Goal: Transaction & Acquisition: Book appointment/travel/reservation

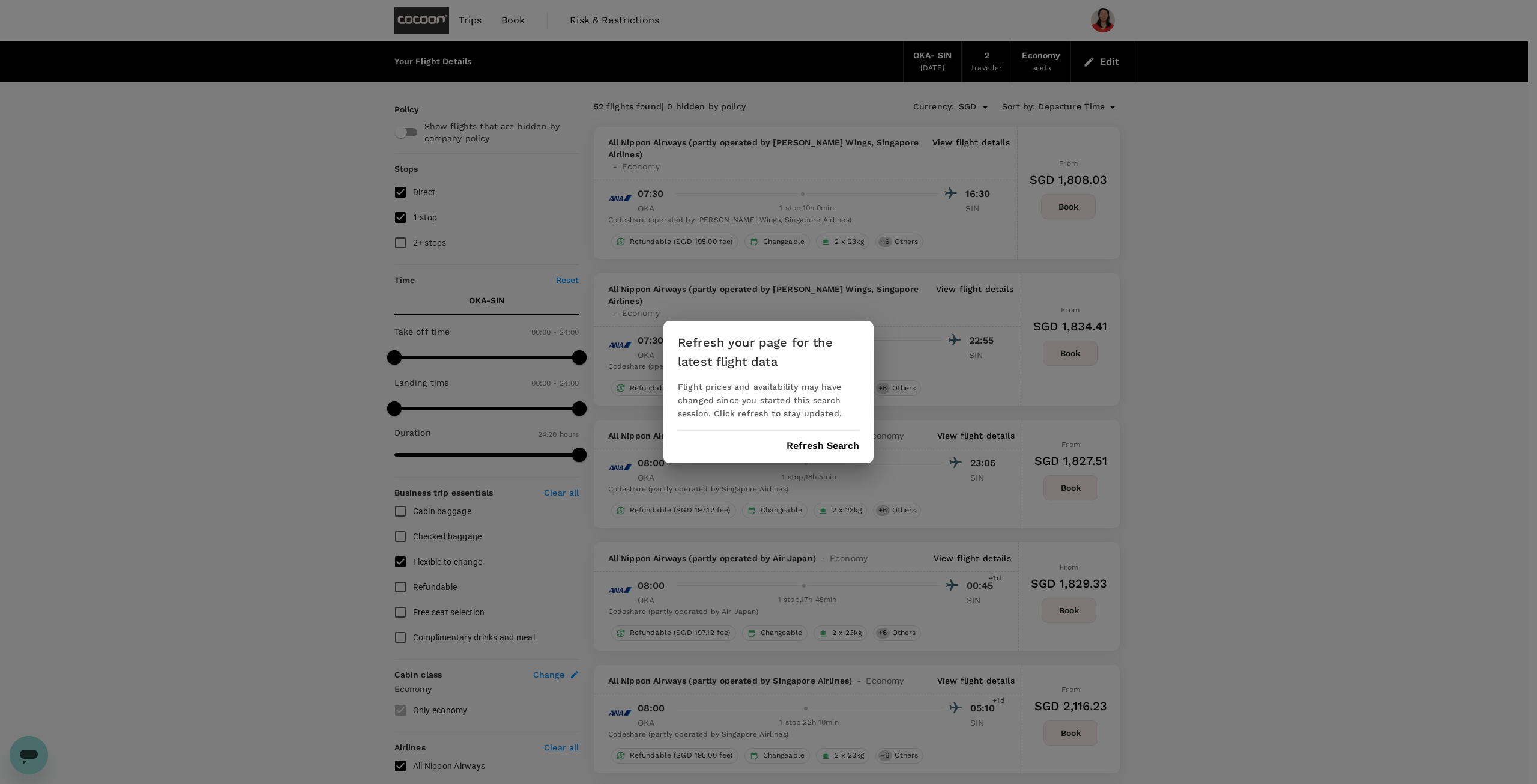
click at [804, 442] on button "Refresh Search" at bounding box center [822, 445] width 72 height 11
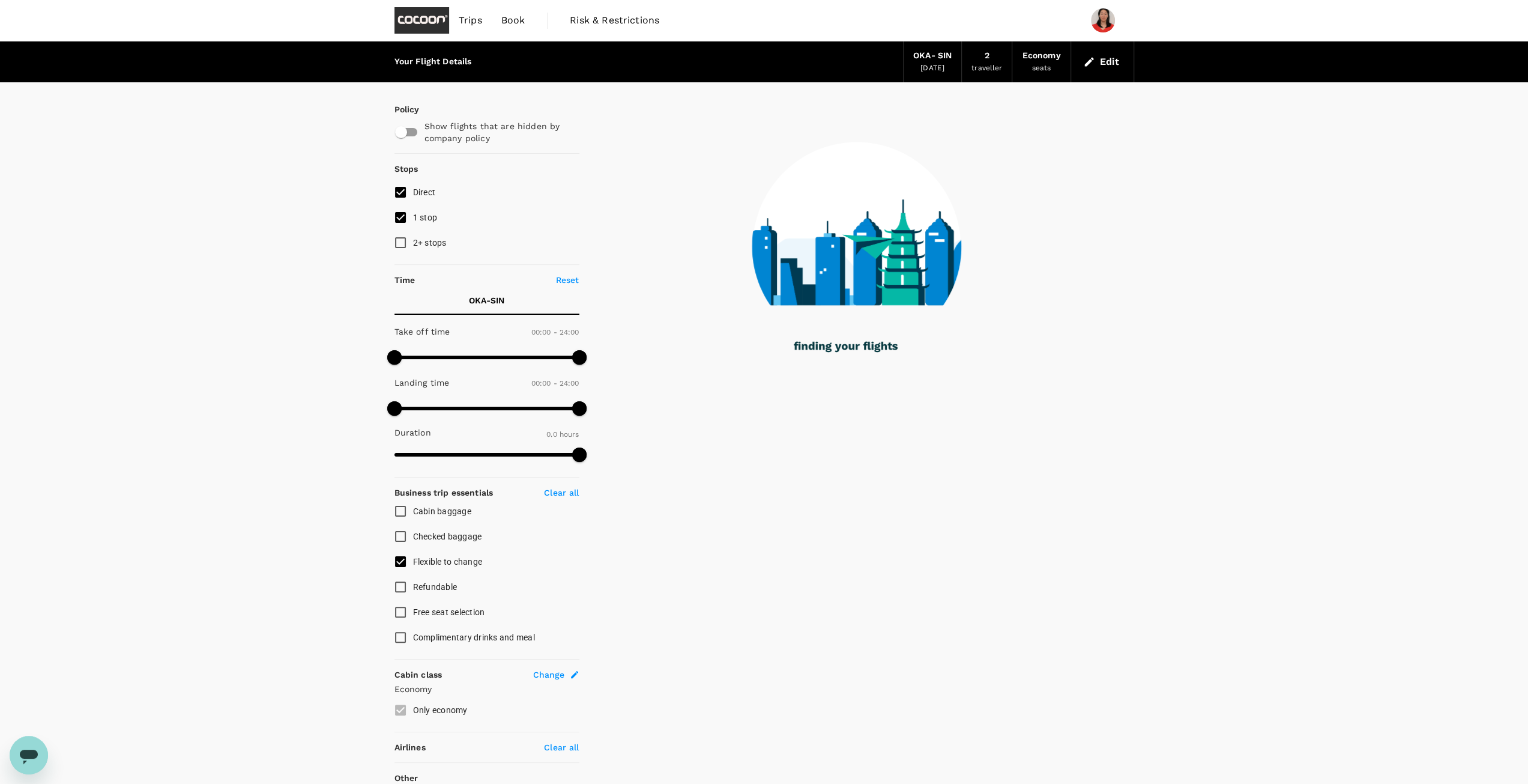
scroll to position [78, 0]
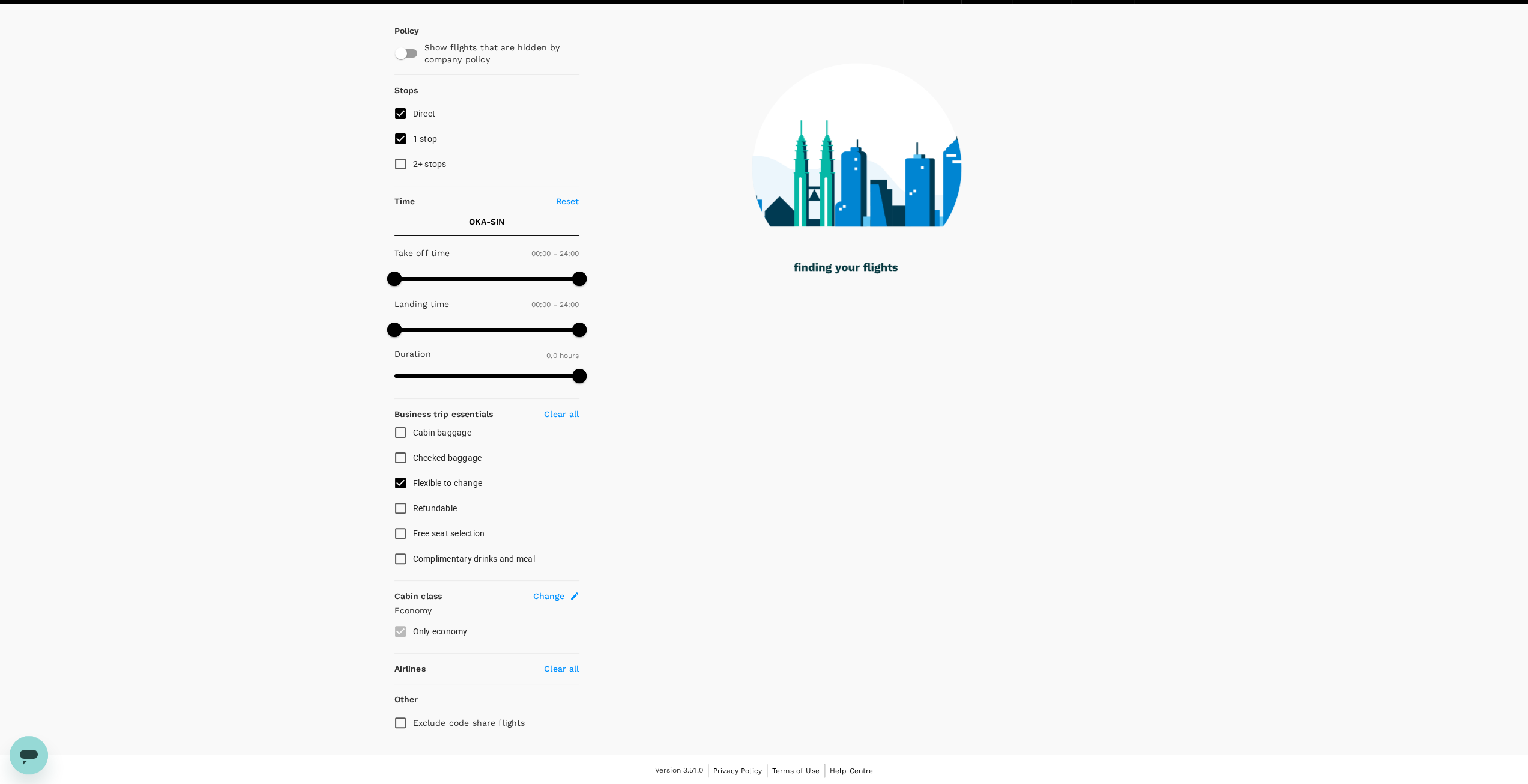
type input "1370"
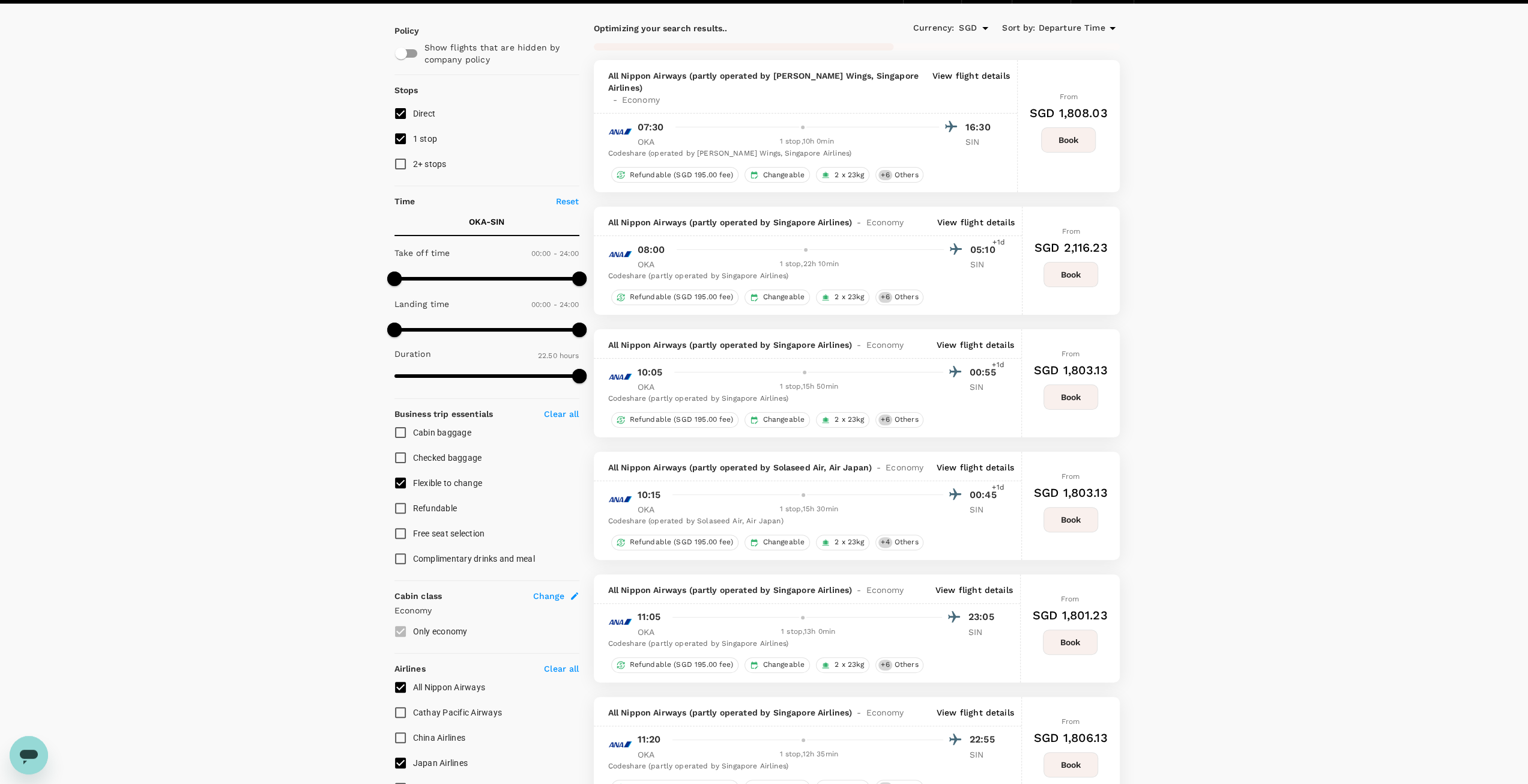
scroll to position [0, 0]
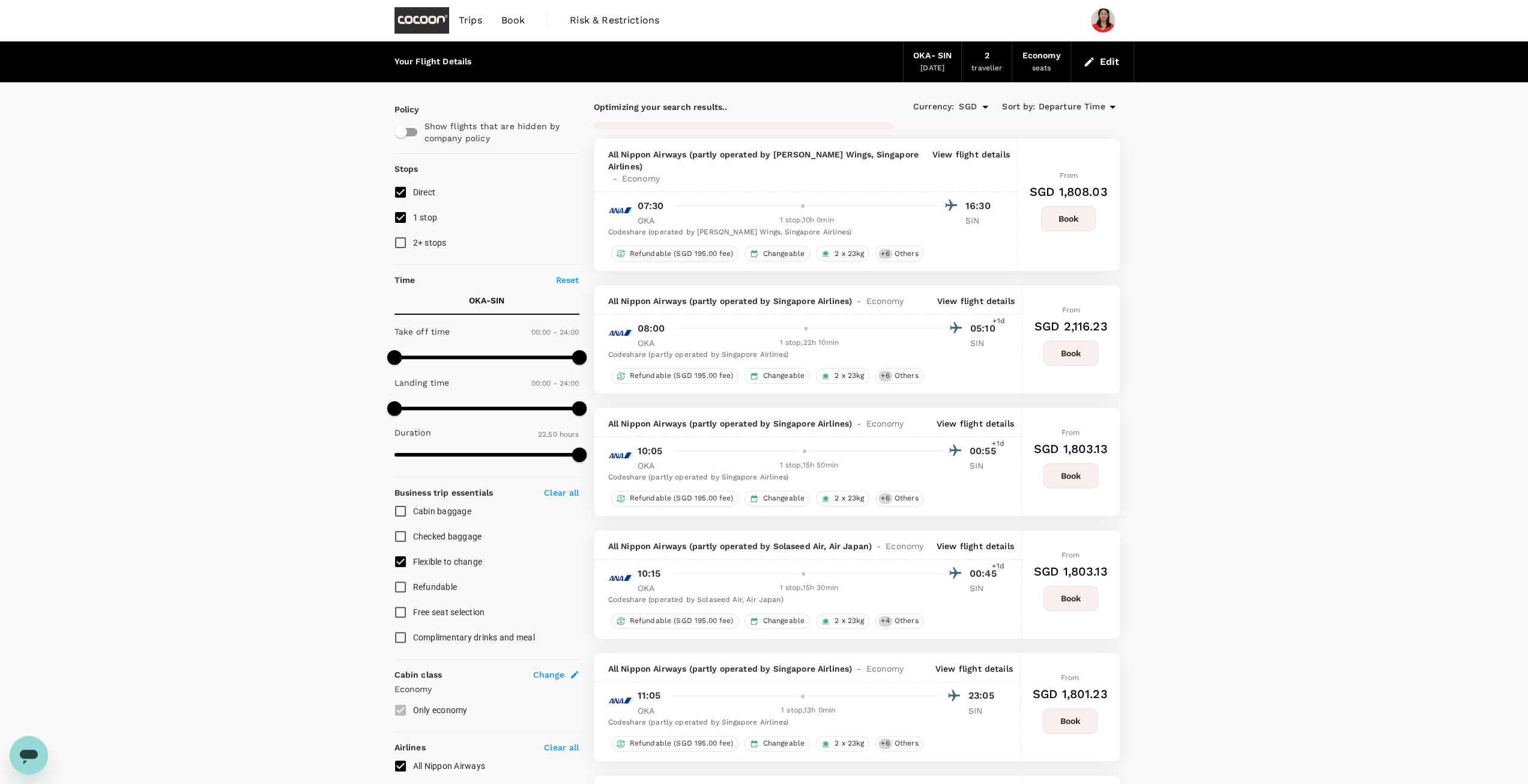
checkbox input "false"
checkbox input "true"
checkbox input "false"
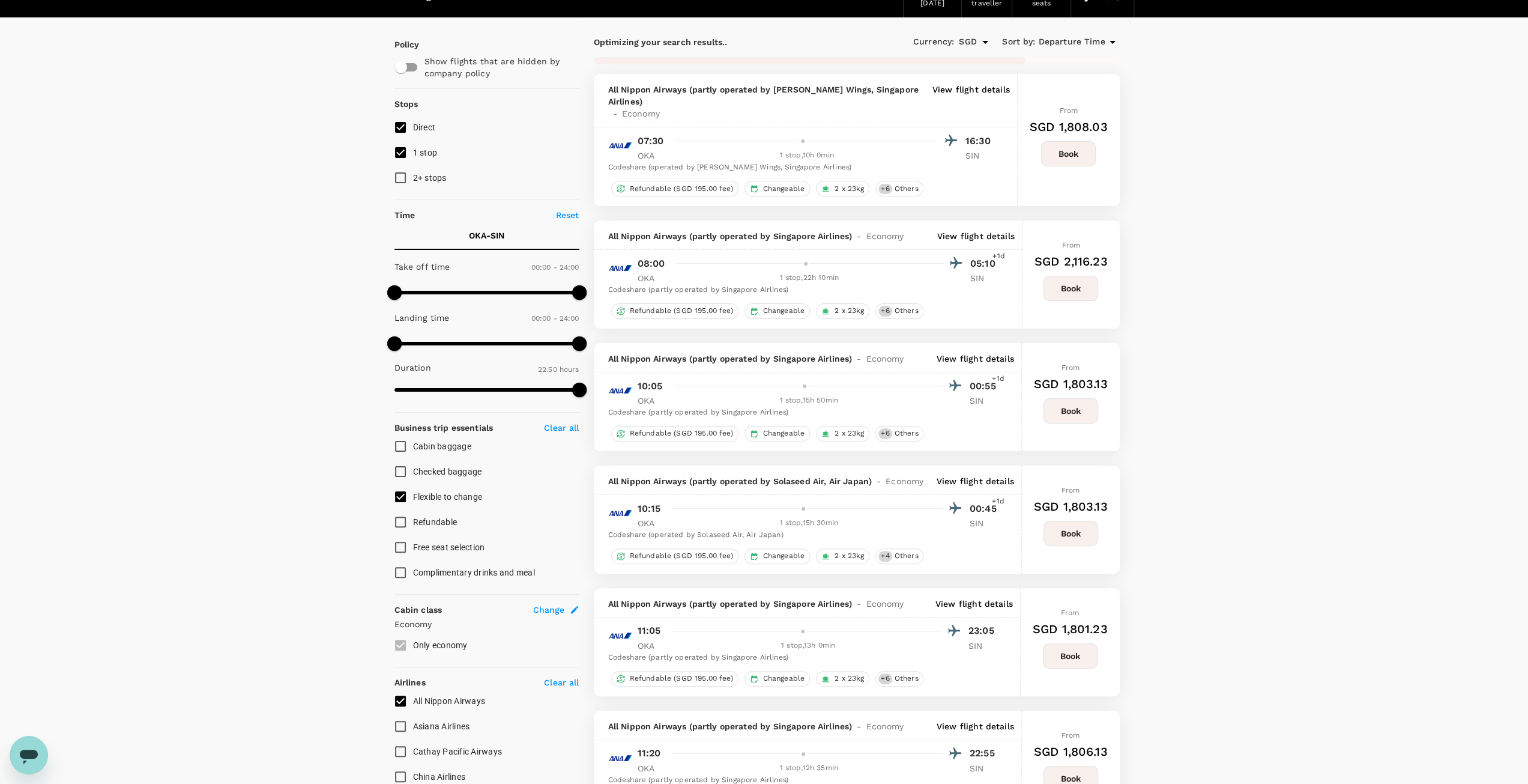
scroll to position [60, 0]
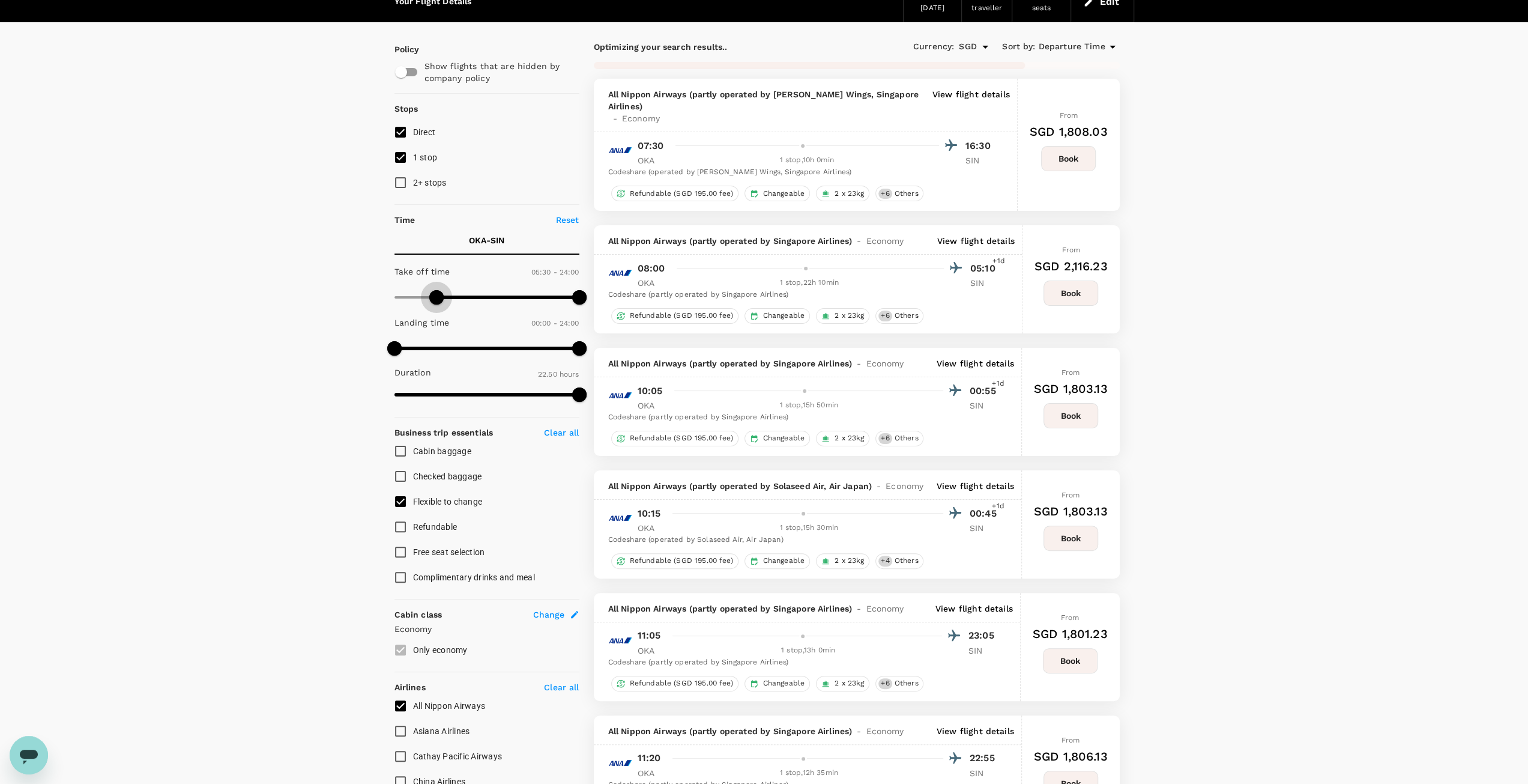
type input "660"
drag, startPoint x: 391, startPoint y: 297, endPoint x: 478, endPoint y: 299, distance: 87.0
click at [478, 299] on span at bounding box center [479, 297] width 14 height 14
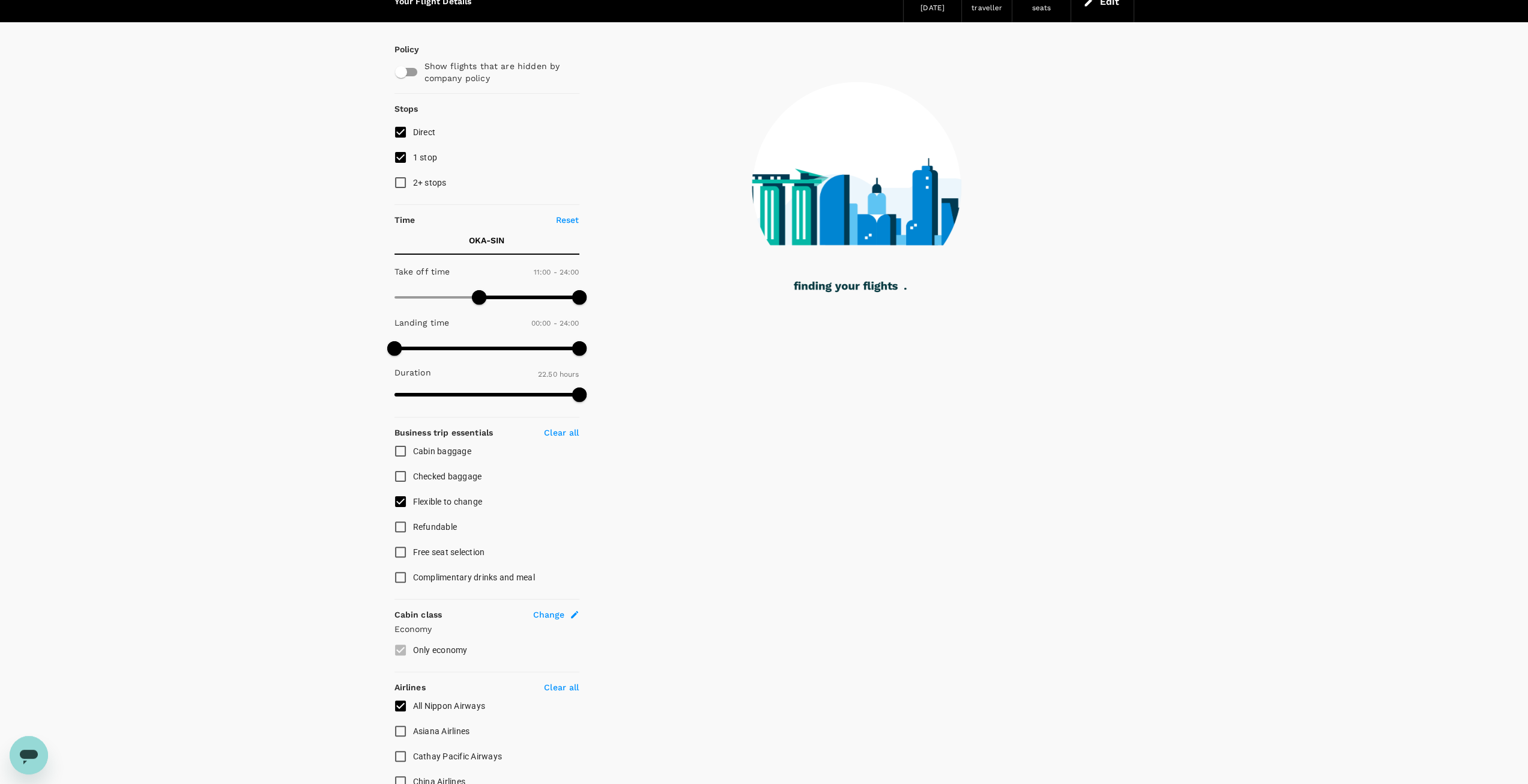
checkbox input "false"
checkbox input "true"
checkbox input "false"
checkbox input "true"
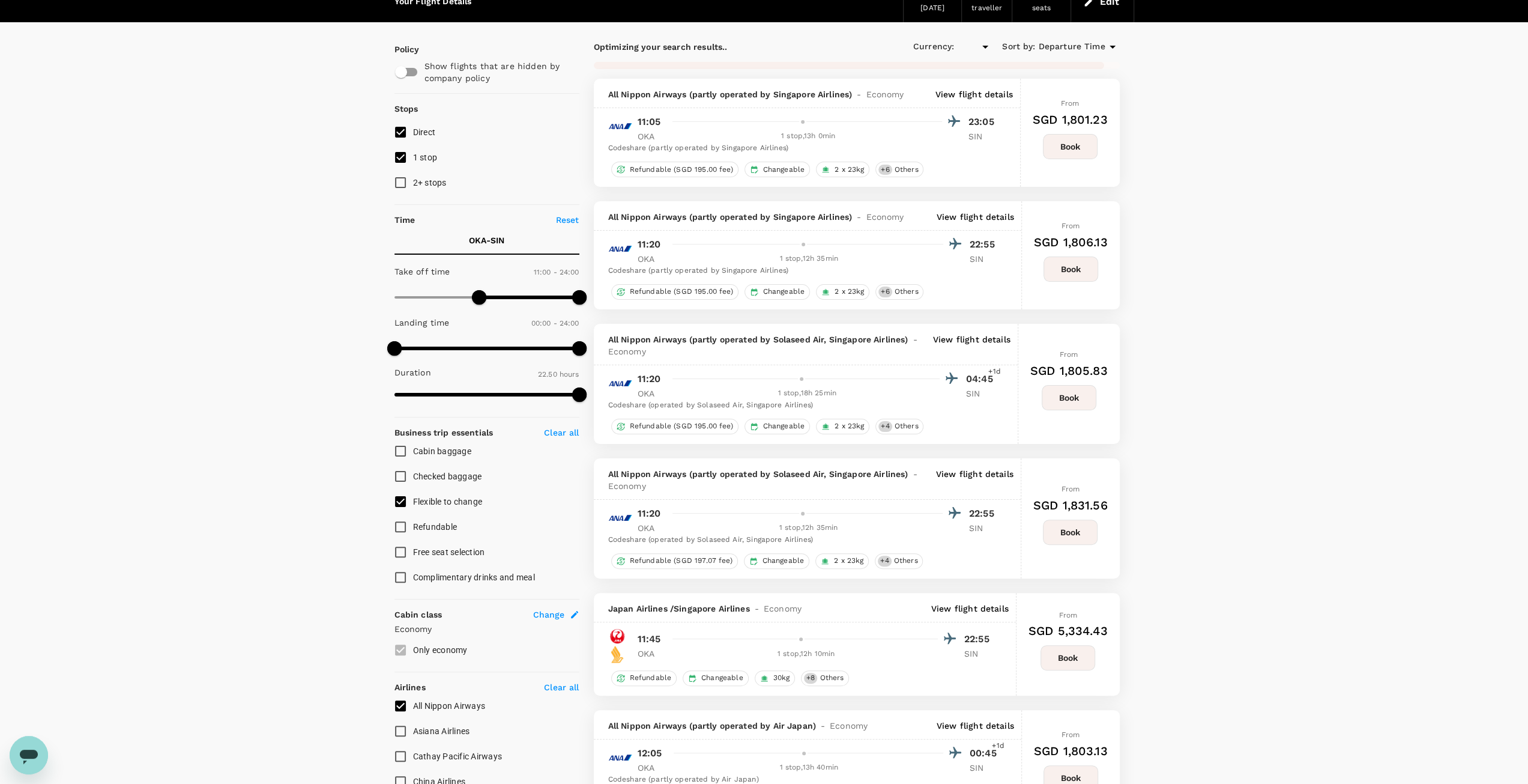
type input "SGD"
click at [954, 98] on p "View flight details" at bounding box center [974, 94] width 78 height 12
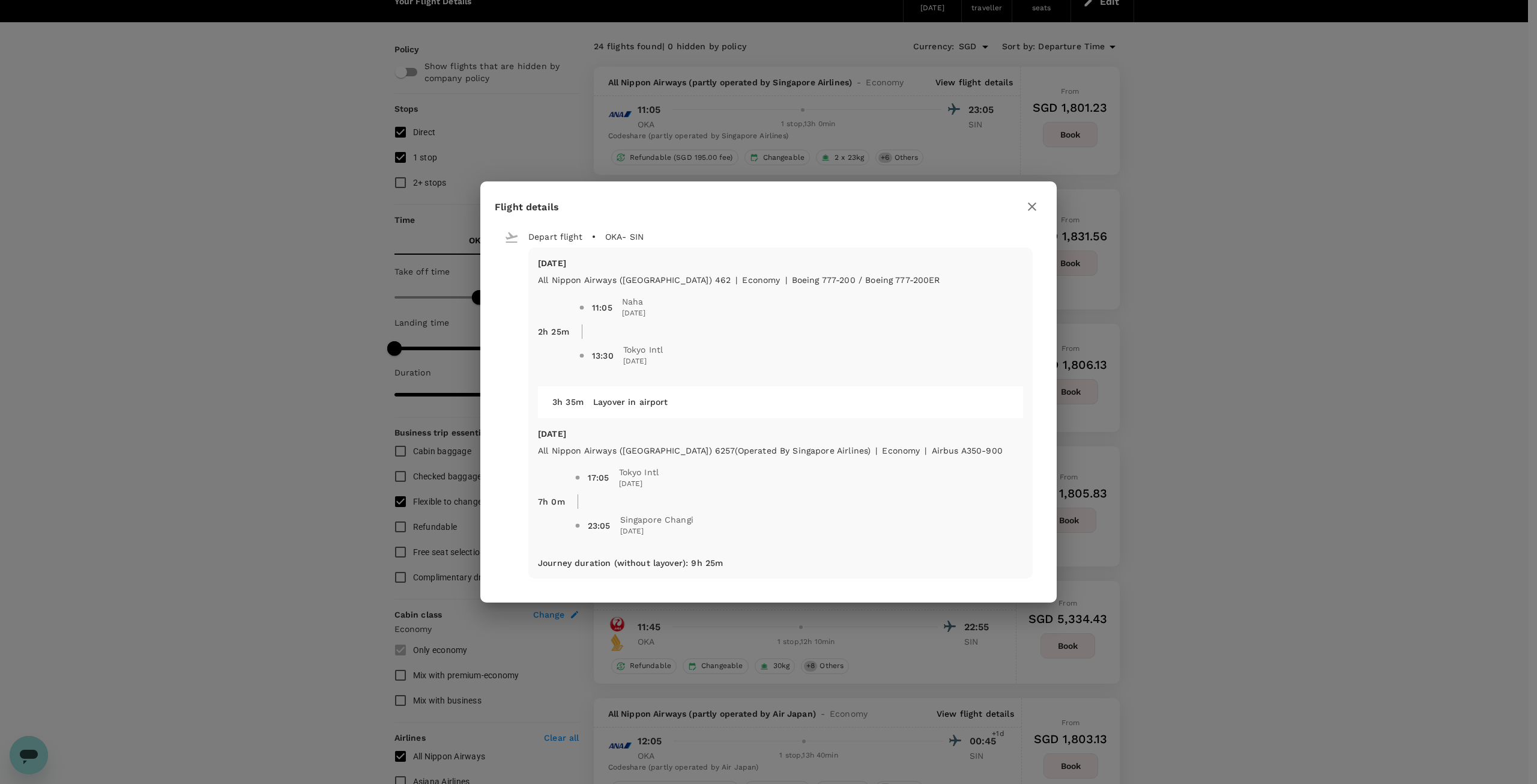
click at [1031, 207] on icon "button" at bounding box center [1032, 206] width 8 height 8
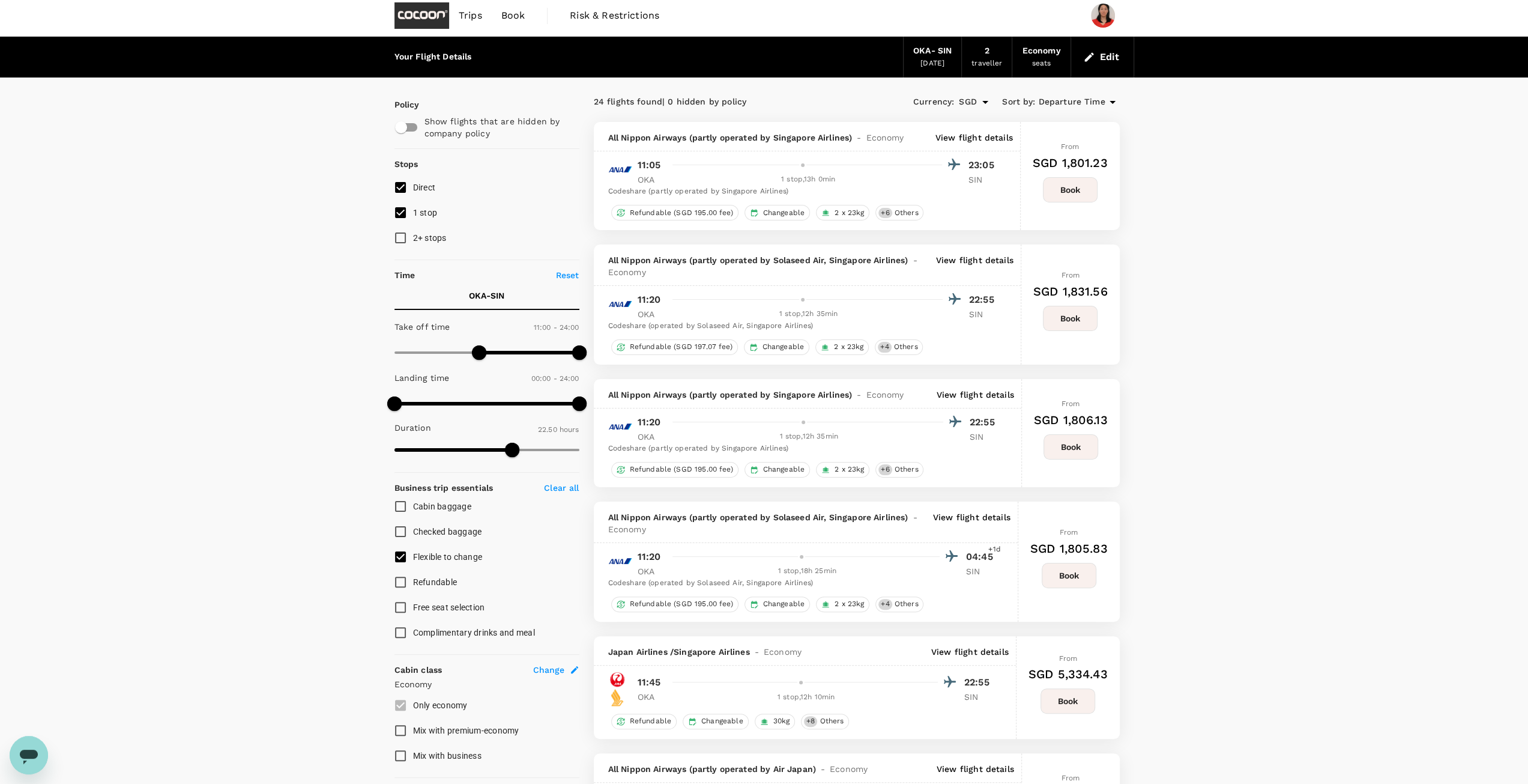
scroll to position [0, 0]
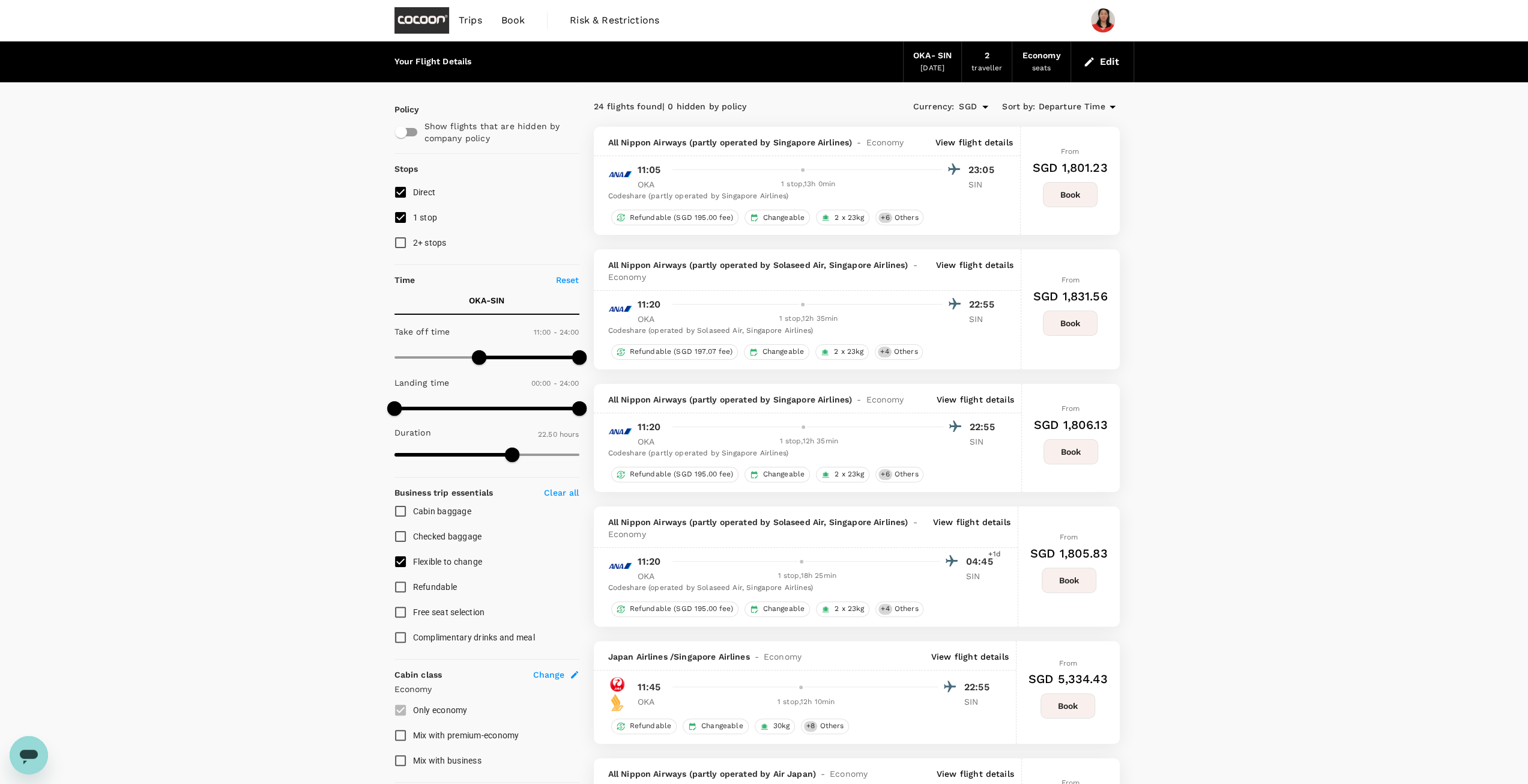
click at [970, 264] on p "View flight details" at bounding box center [975, 270] width 78 height 24
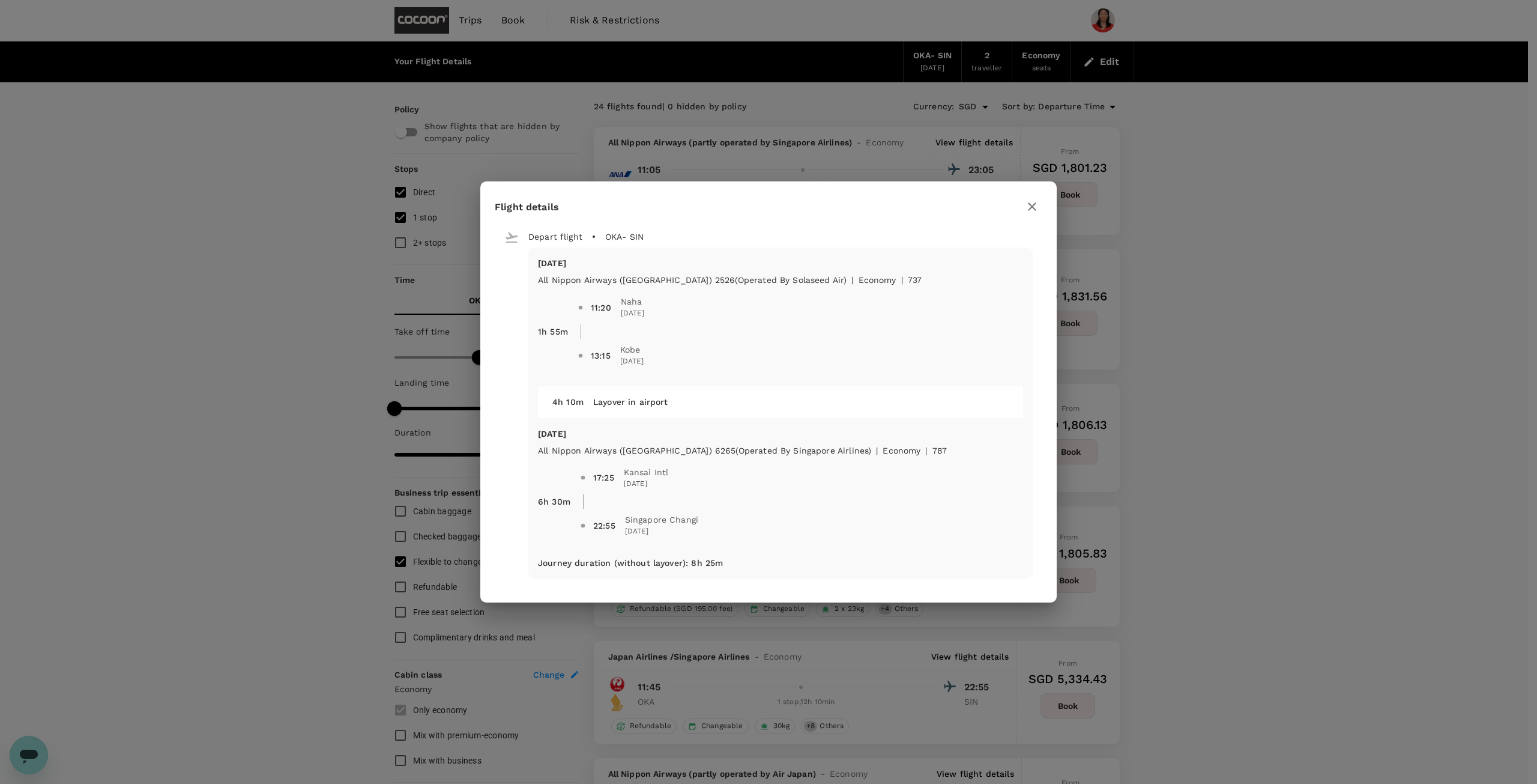
click at [1030, 201] on icon "button" at bounding box center [1032, 207] width 14 height 14
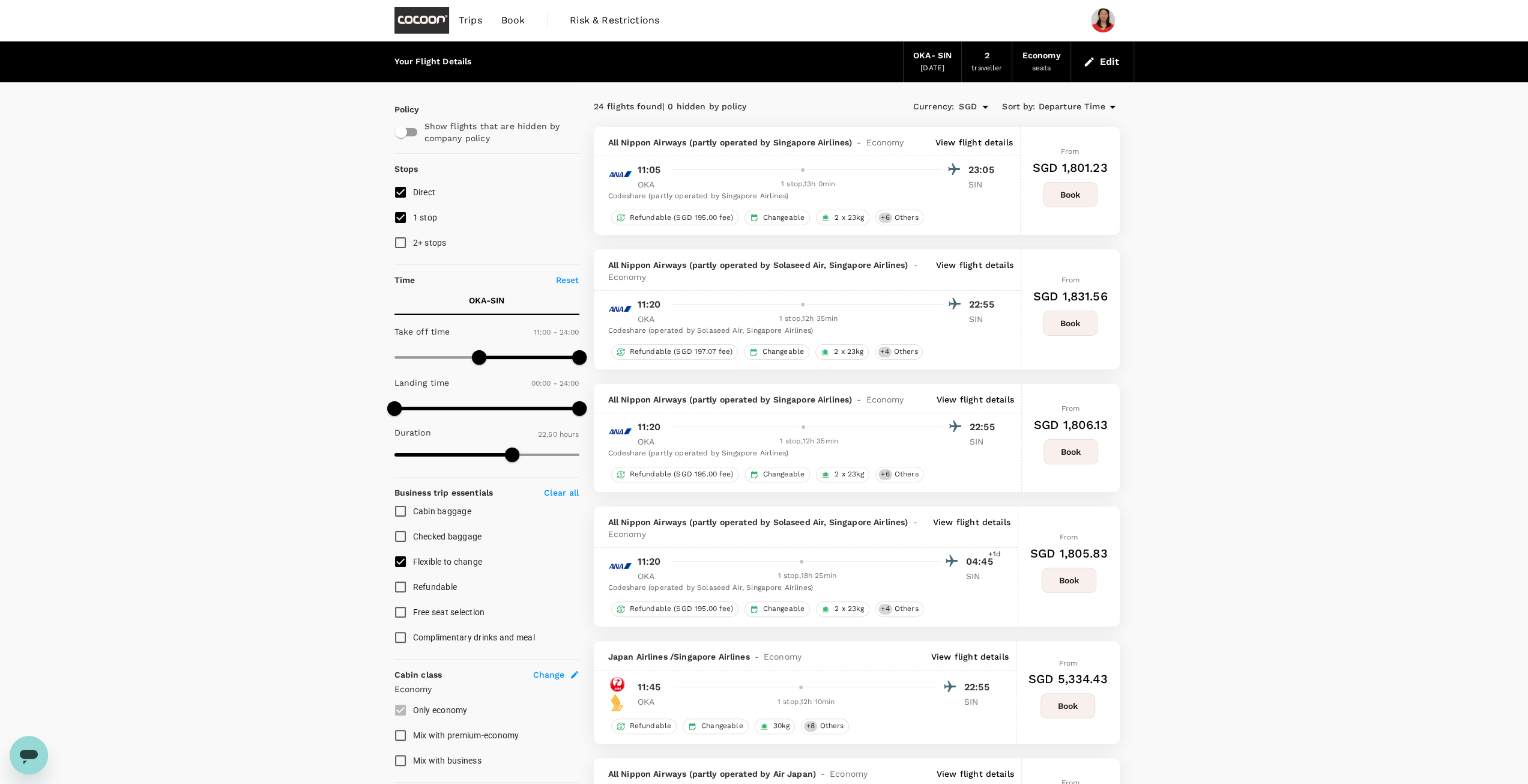
click at [970, 142] on p "View flight details" at bounding box center [974, 142] width 78 height 12
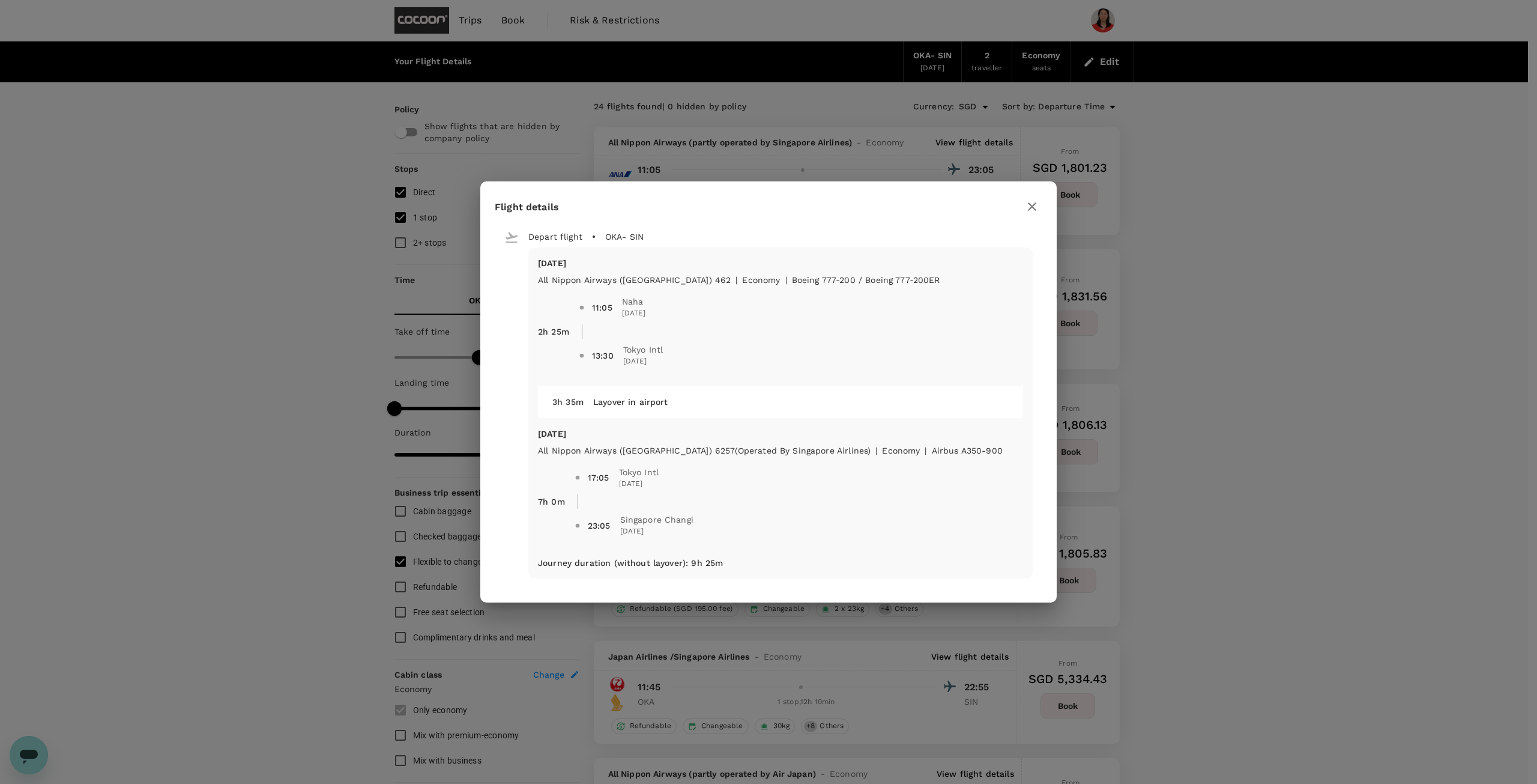
click at [1030, 207] on icon "button" at bounding box center [1032, 206] width 8 height 8
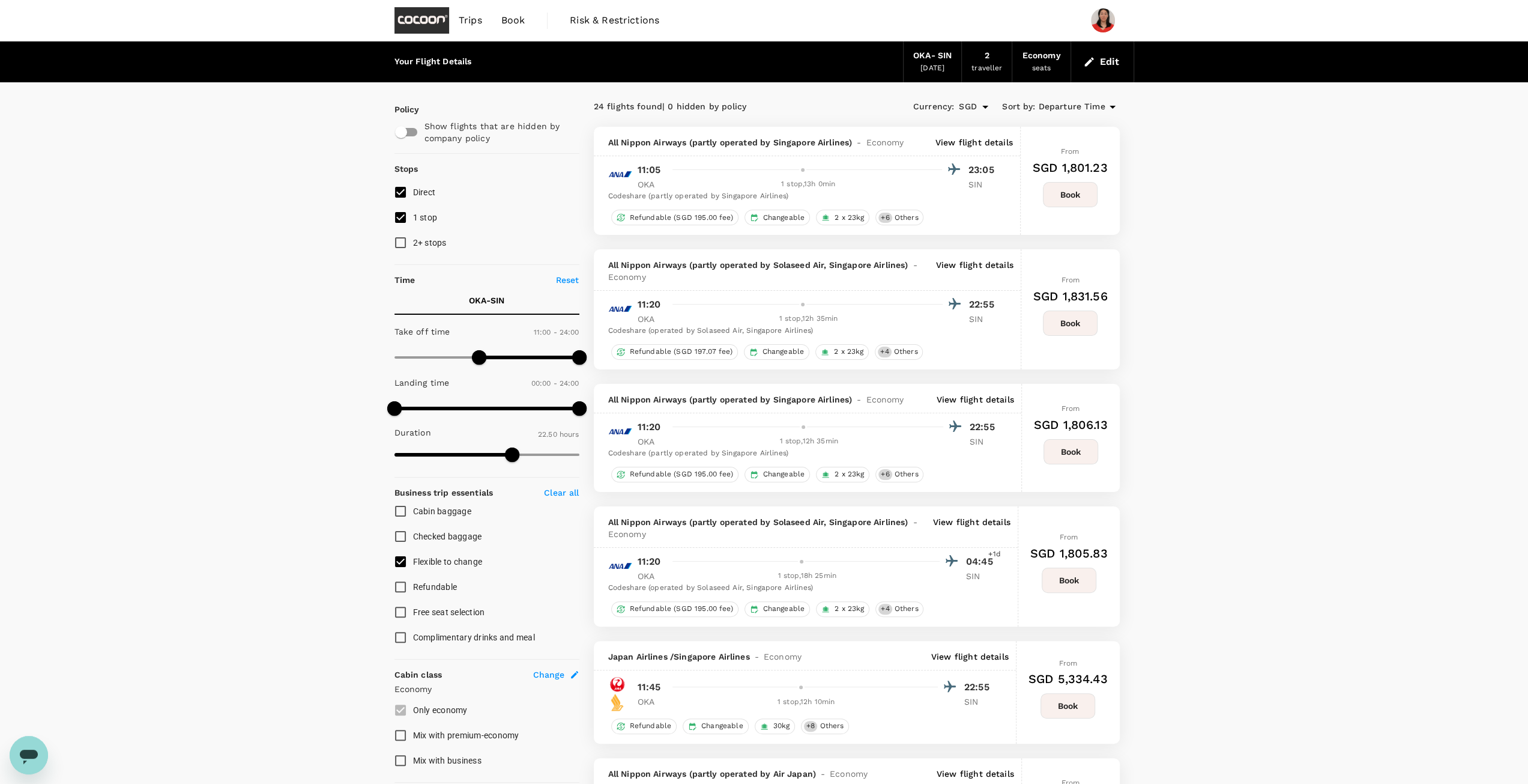
click at [985, 266] on p "View flight details" at bounding box center [975, 270] width 78 height 24
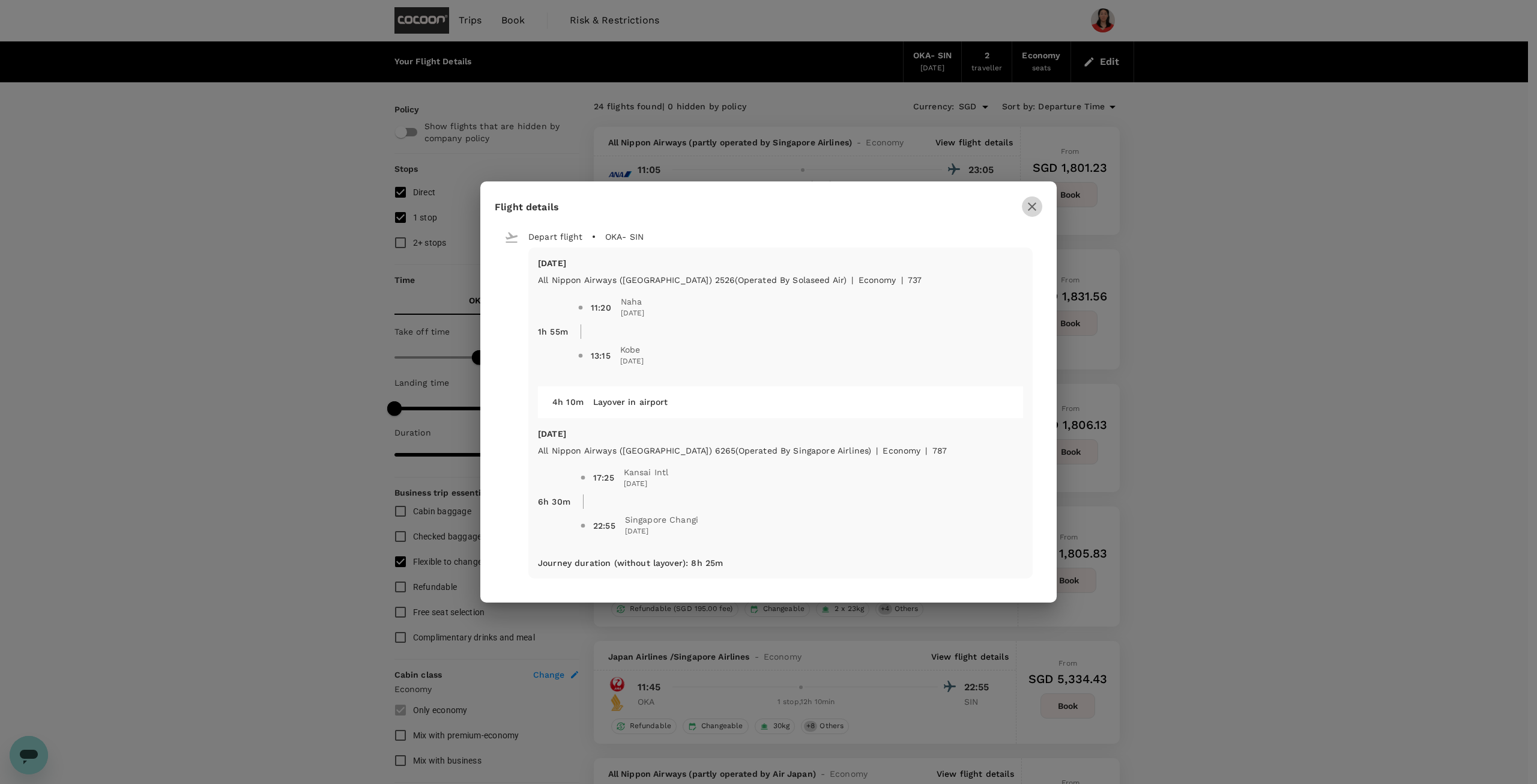
click at [1033, 209] on icon "button" at bounding box center [1032, 207] width 14 height 14
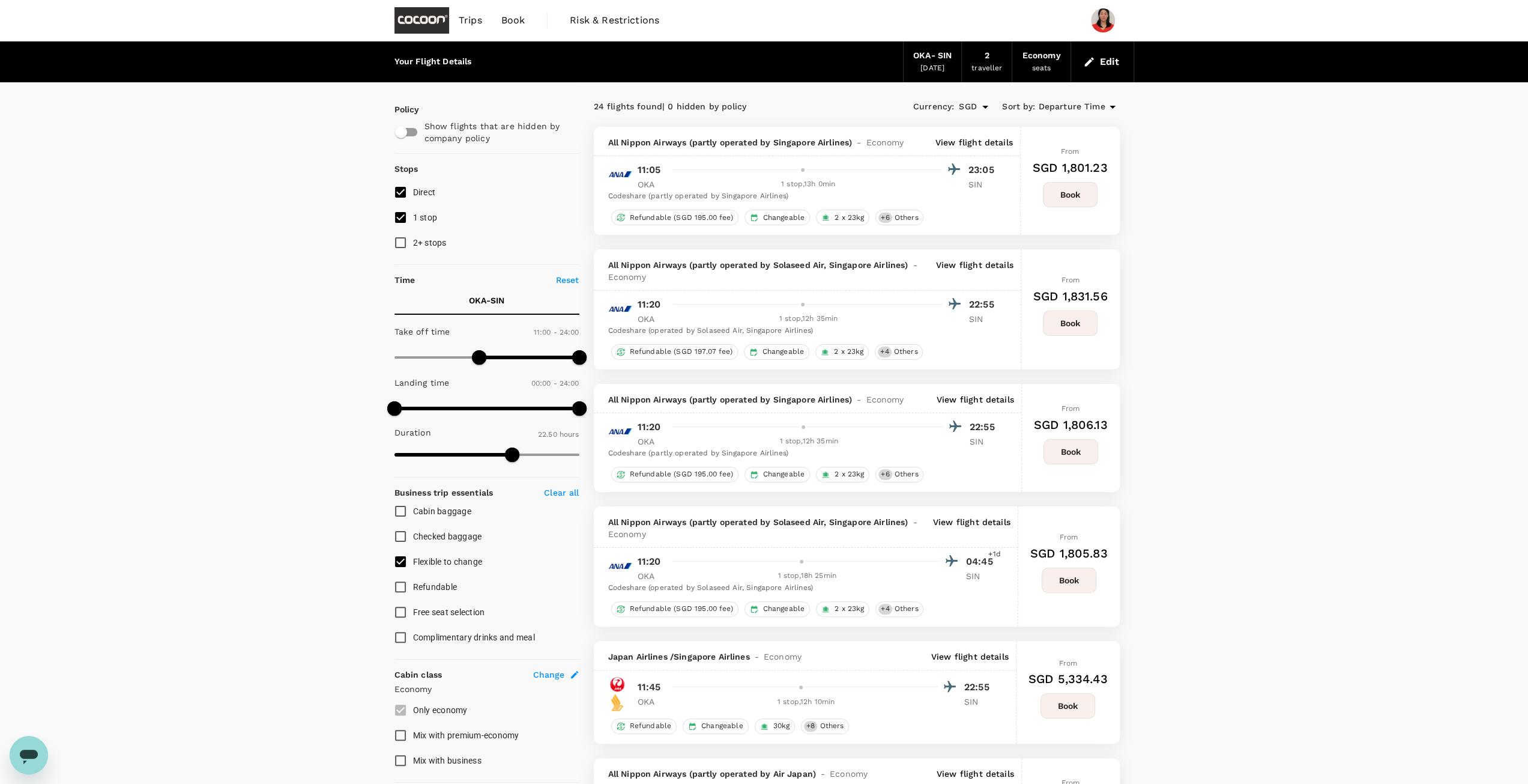
click at [1058, 321] on button "Book" at bounding box center [1070, 323] width 54 height 25
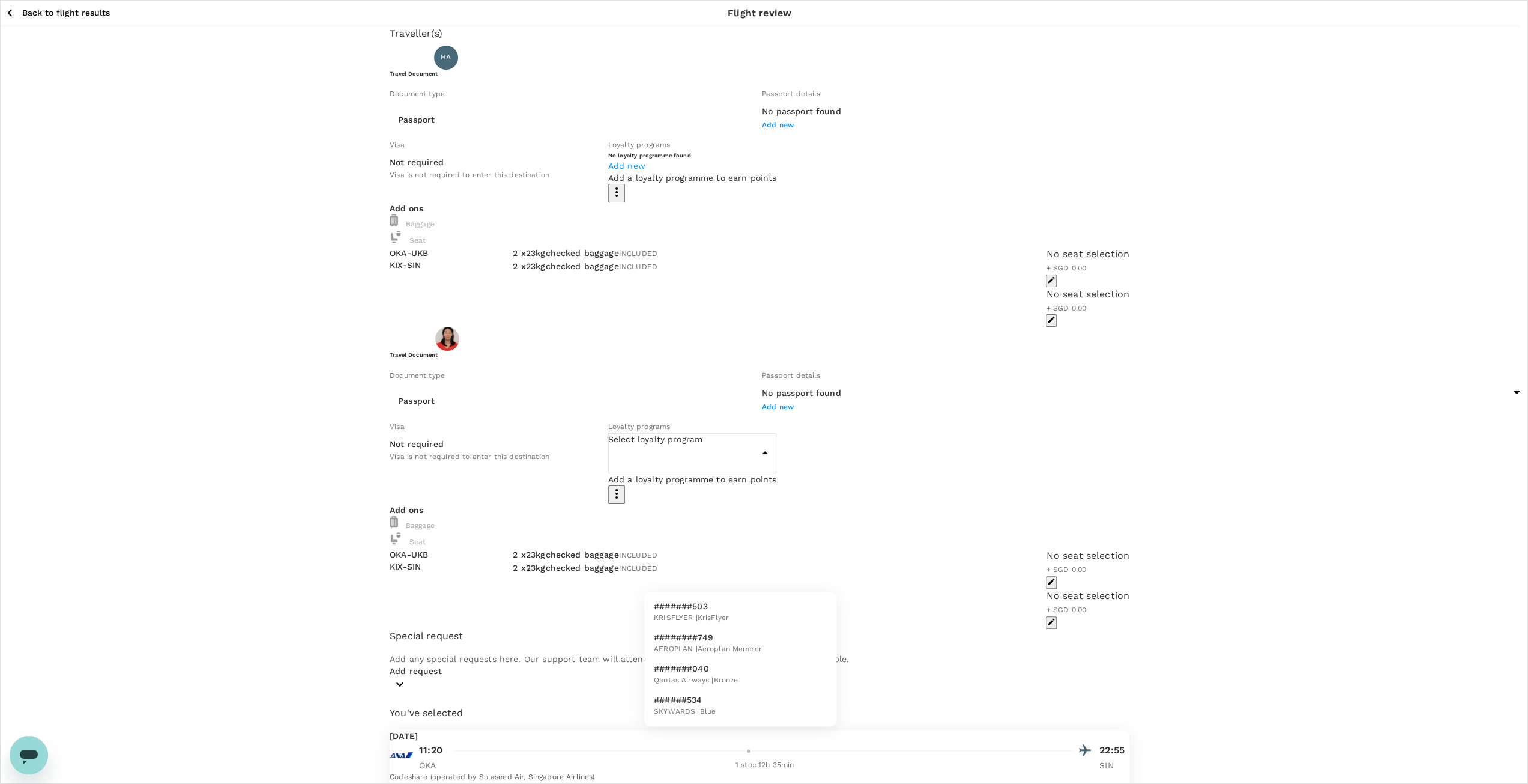
click at [818, 570] on body "Back to flight results Flight review Traveller(s) Traveller 1 : [PERSON_NAME] […" at bounding box center [764, 543] width 1528 height 1087
click at [979, 566] on div at bounding box center [768, 392] width 1537 height 784
click at [6, 12] on icon "button" at bounding box center [10, 12] width 15 height 15
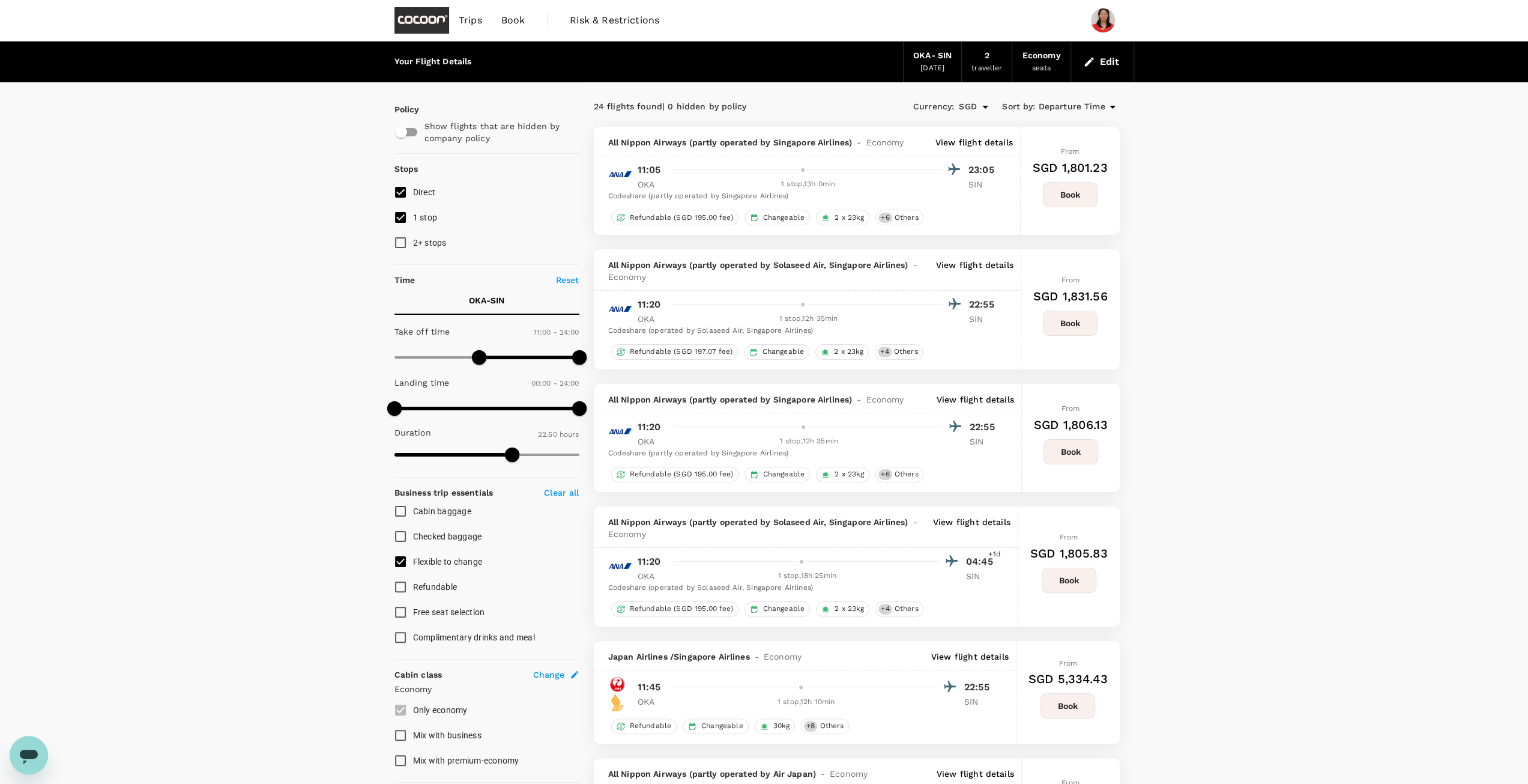
type input "0"
drag, startPoint x: 479, startPoint y: 358, endPoint x: 372, endPoint y: 362, distance: 107.1
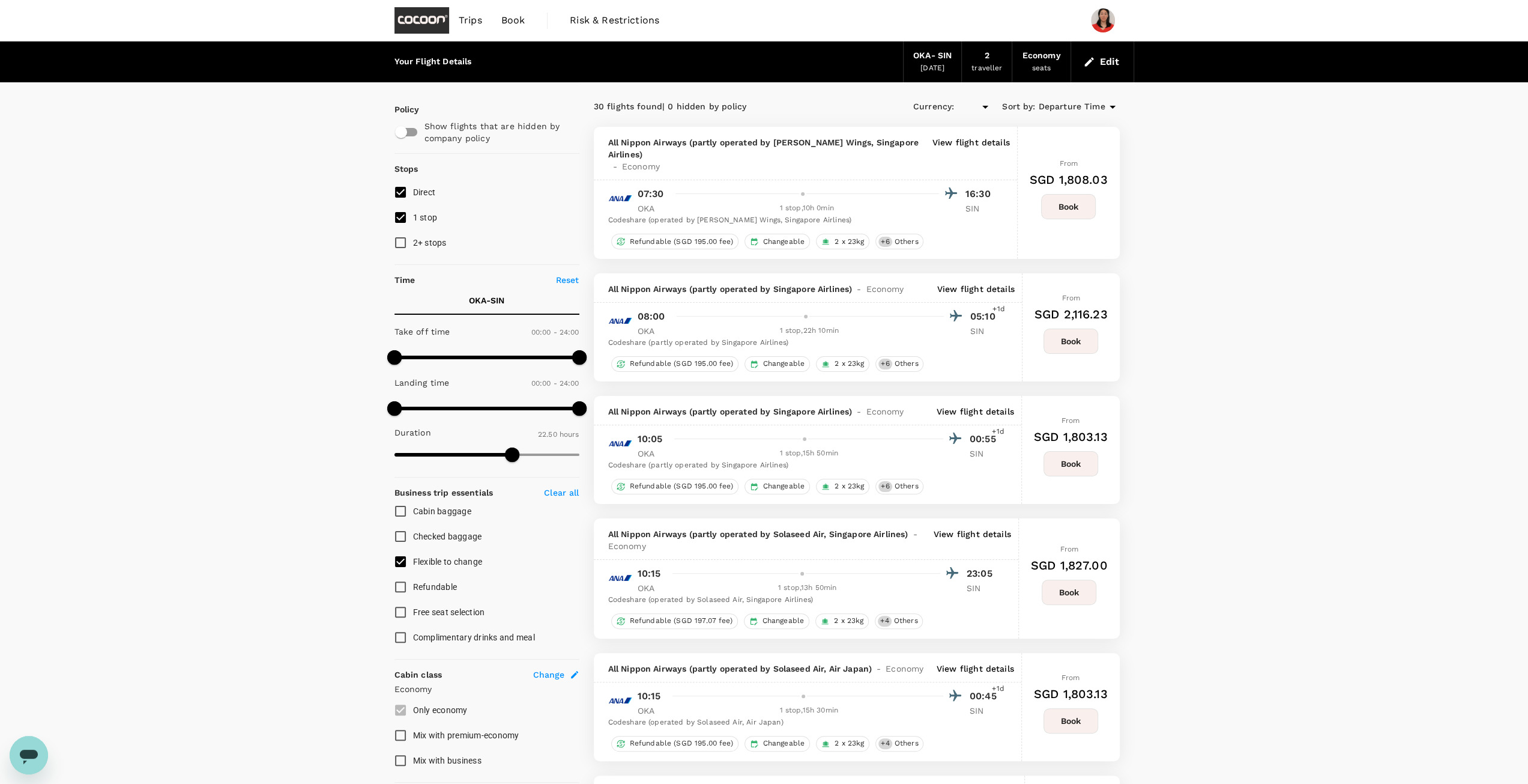
type input "SGD"
click at [951, 143] on p "View flight details" at bounding box center [971, 154] width 78 height 36
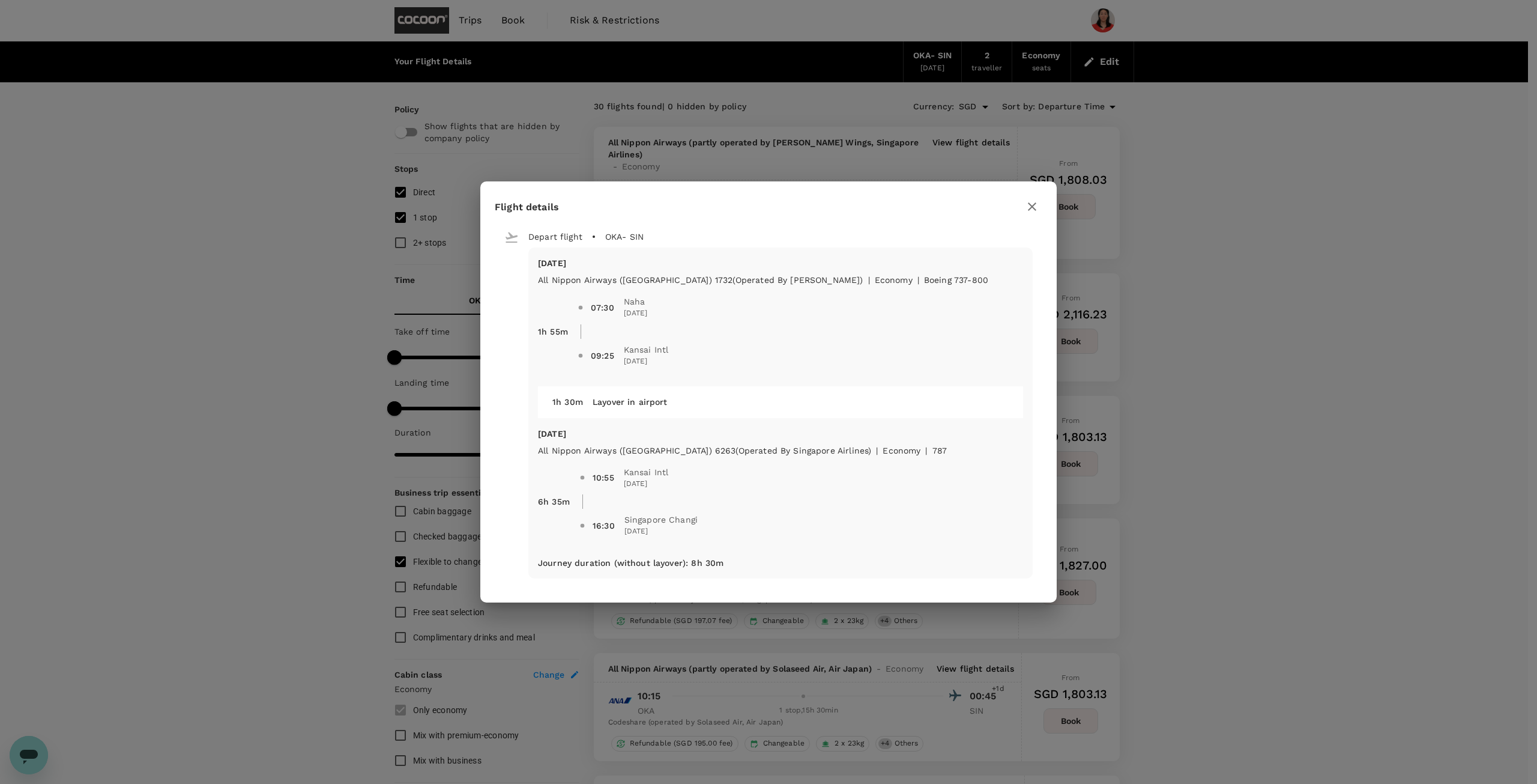
click at [1028, 207] on icon "button" at bounding box center [1032, 207] width 14 height 14
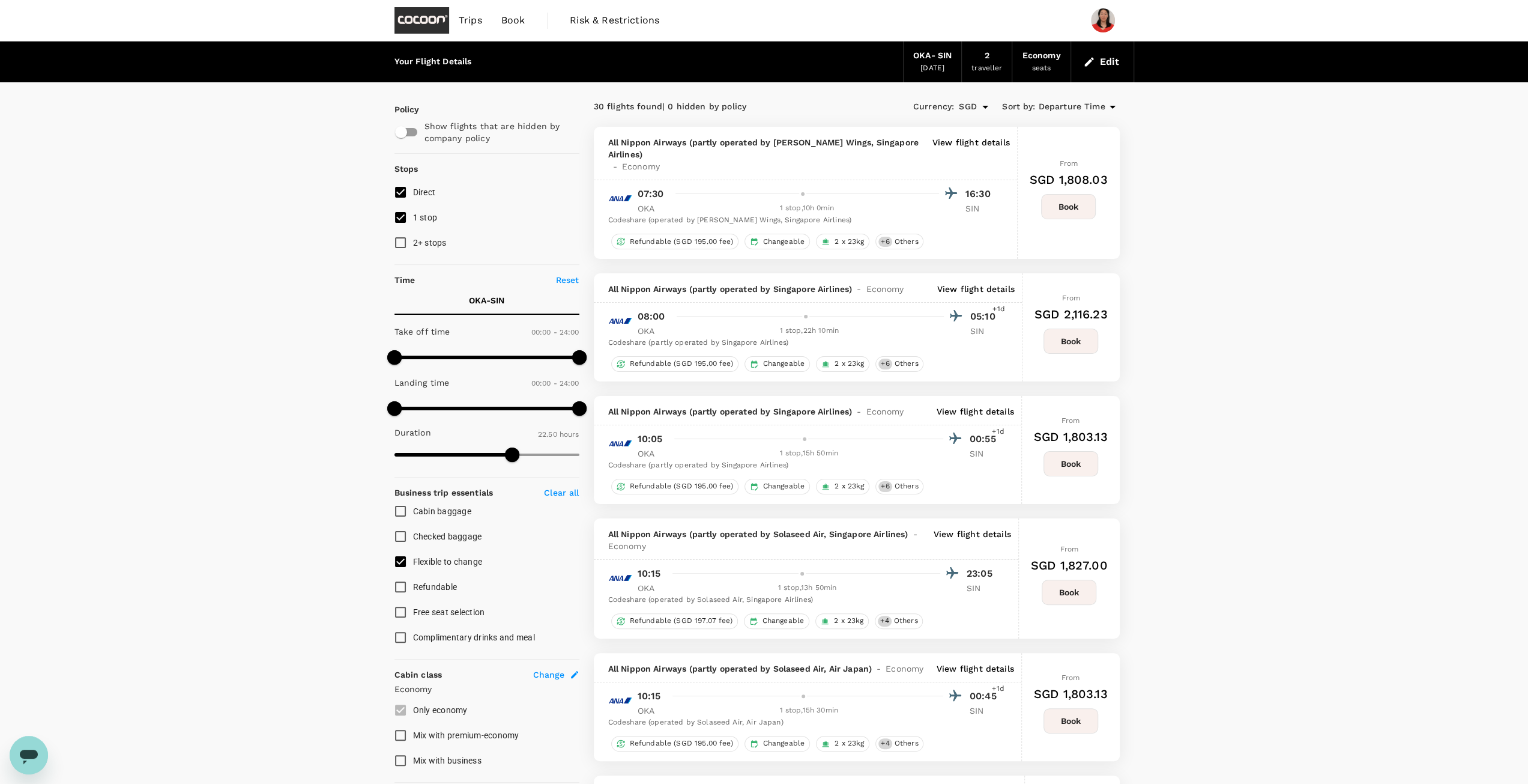
click at [1093, 64] on icon "button" at bounding box center [1088, 62] width 12 height 12
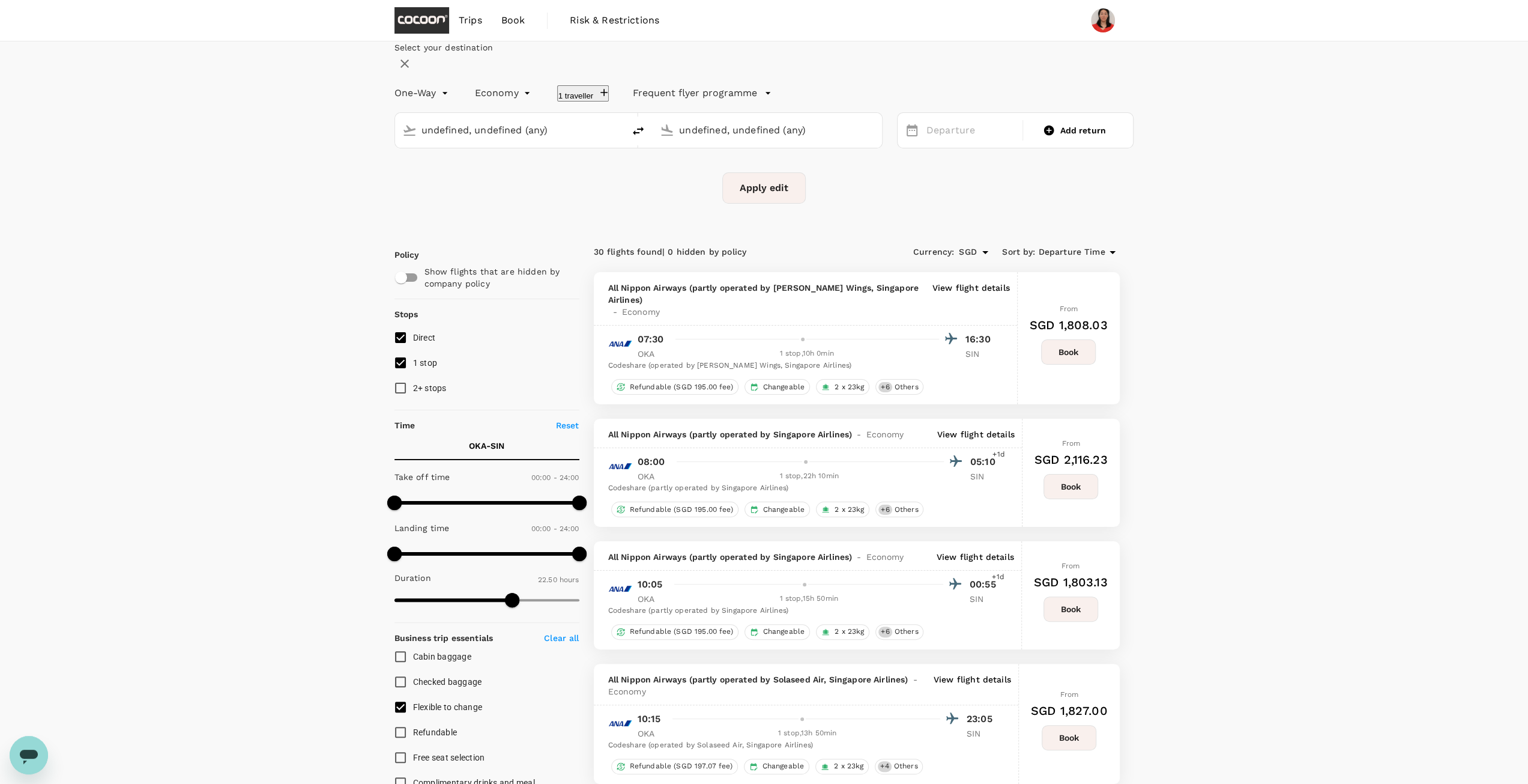
type input "Naha (OKA)"
type input "Singapore Changi (SIN)"
type input "Naha (OKA)"
click at [736, 139] on input "Singapore Changi (SIN)" at bounding box center [767, 129] width 178 height 19
click at [708, 170] on p "Kansai Intl" at bounding box center [772, 163] width 238 height 12
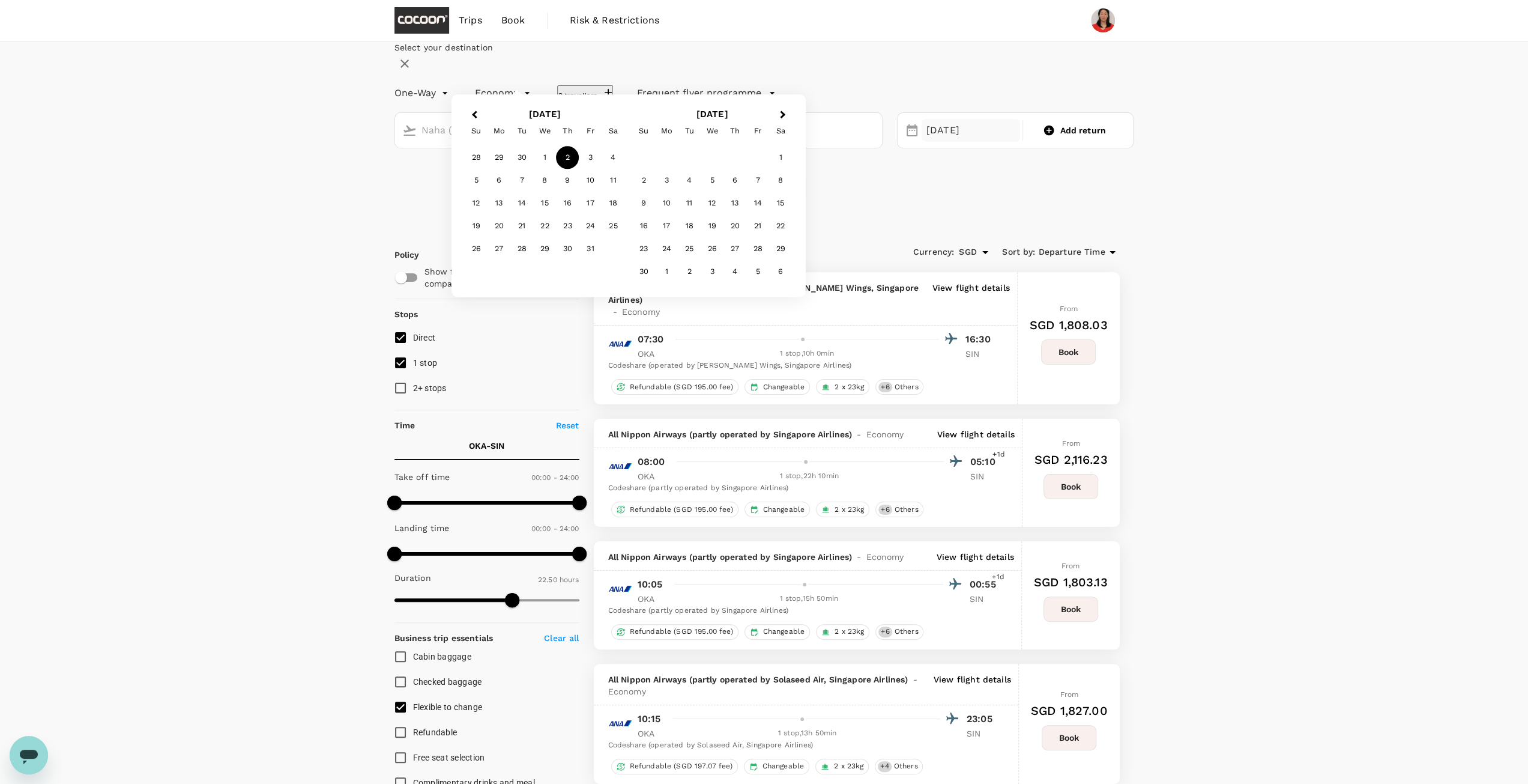
type input "Kansai Intl (KIX)"
click at [579, 169] on div "2" at bounding box center [567, 158] width 23 height 23
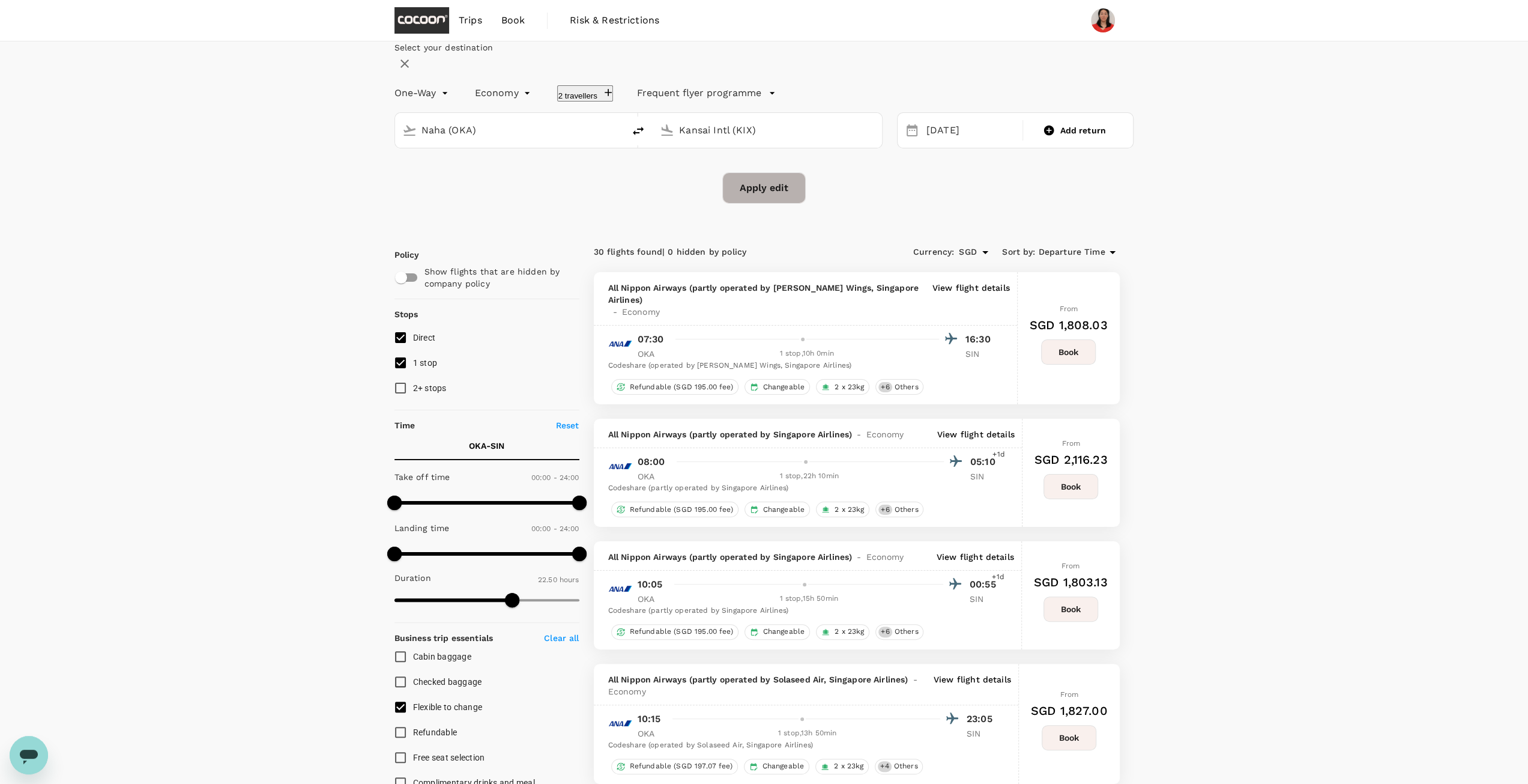
click at [781, 203] on button "Apply edit" at bounding box center [764, 187] width 84 height 31
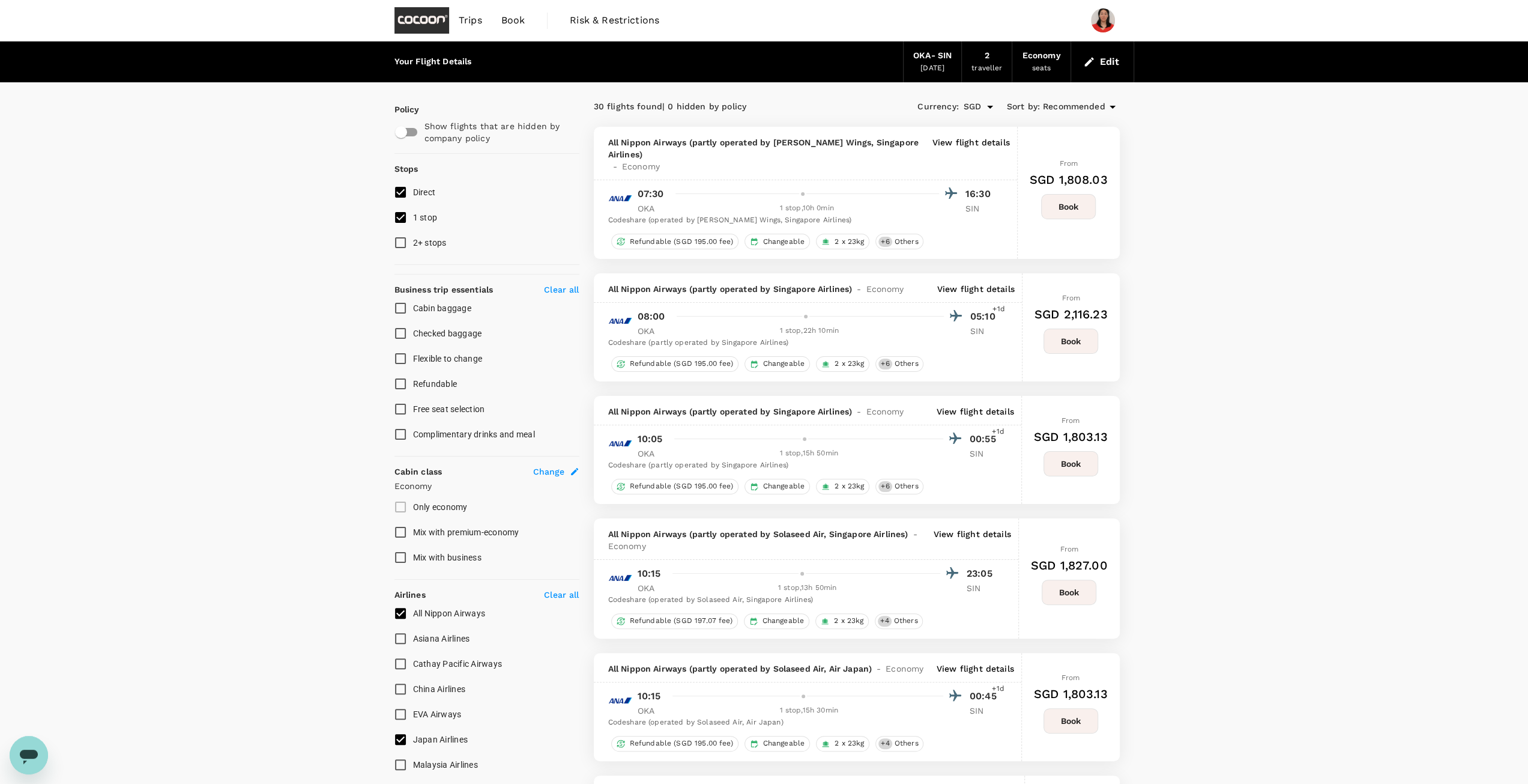
checkbox input "false"
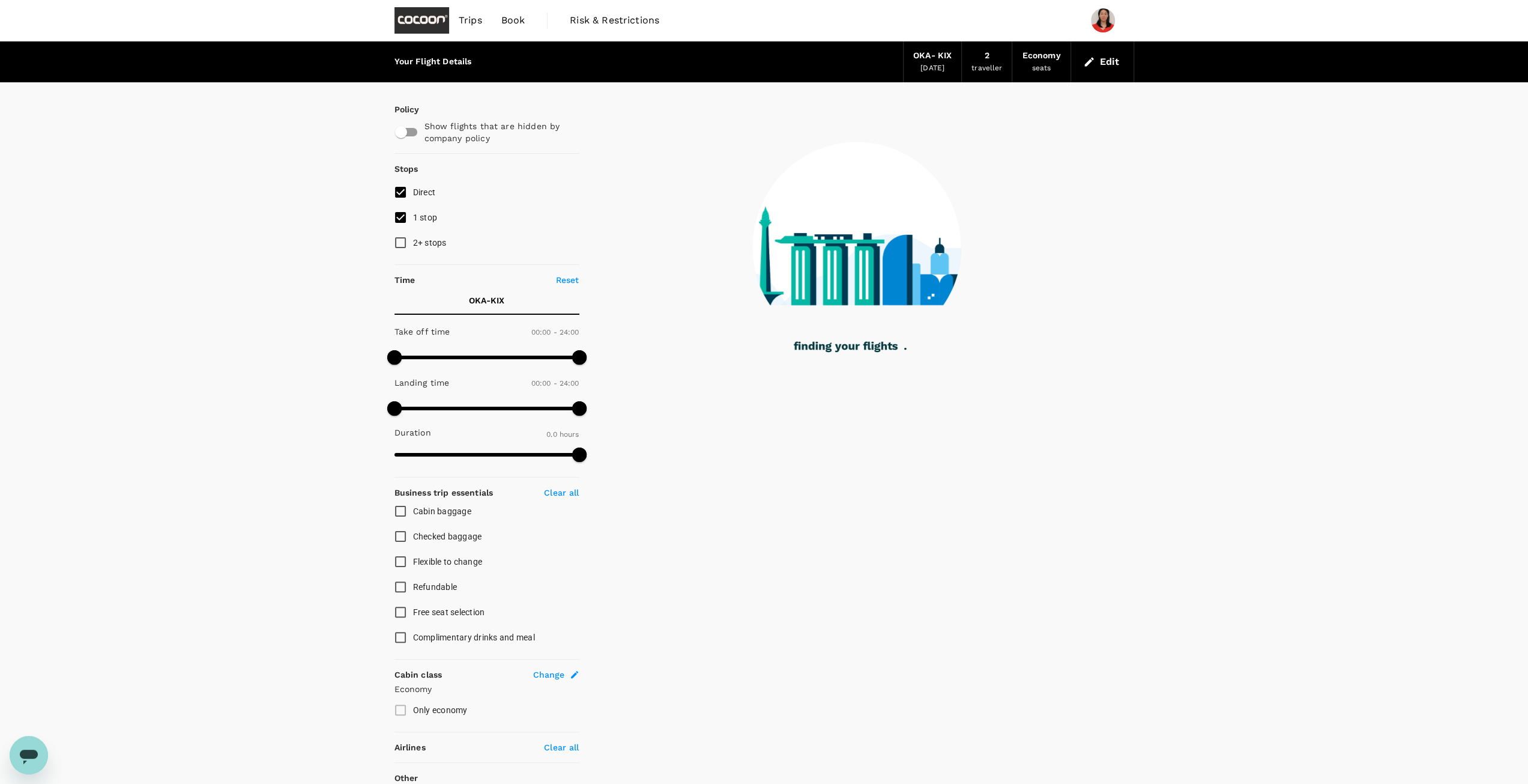
type input "980"
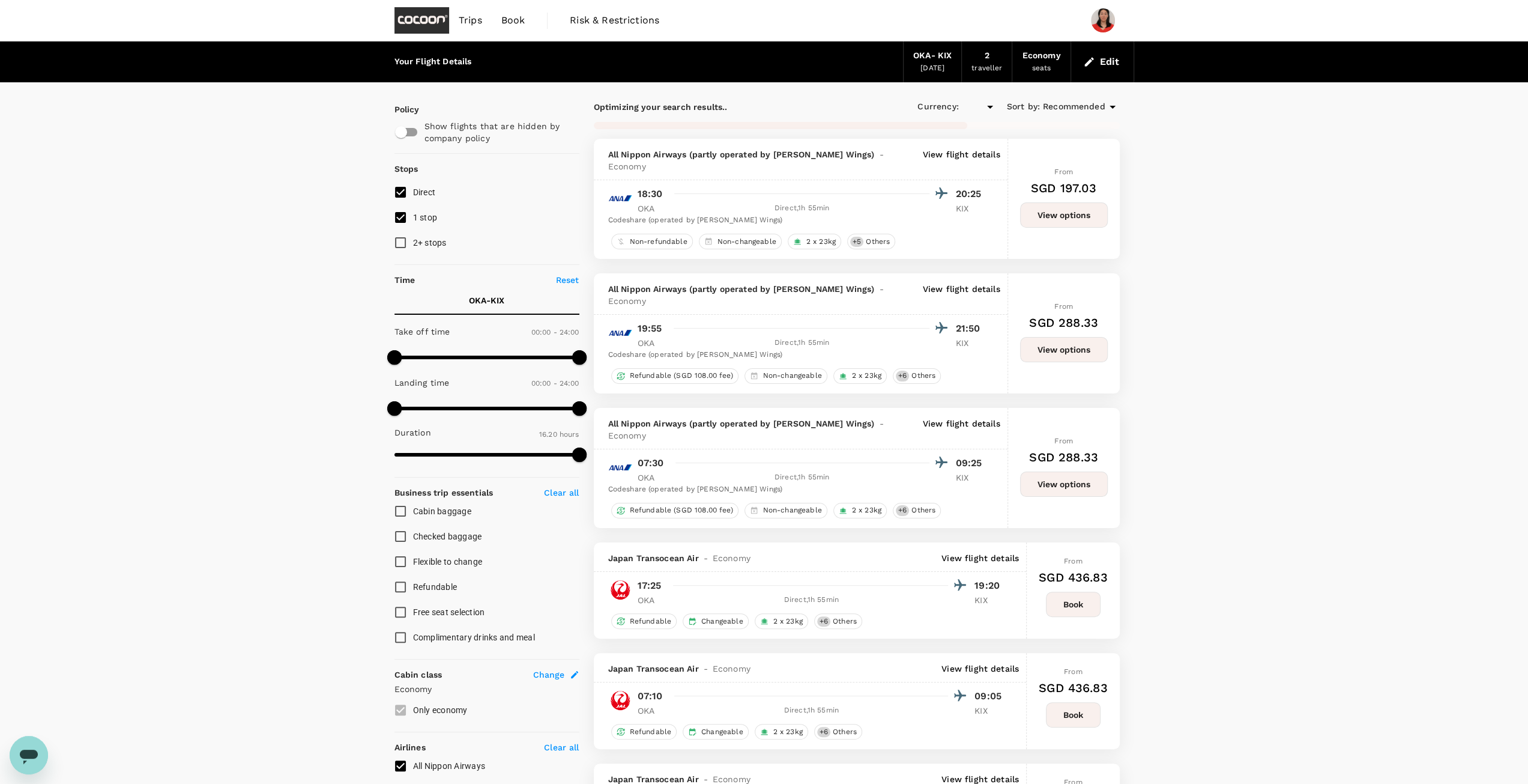
checkbox input "true"
type input "SGD"
click at [1102, 105] on span "Recommended" at bounding box center [1074, 106] width 62 height 13
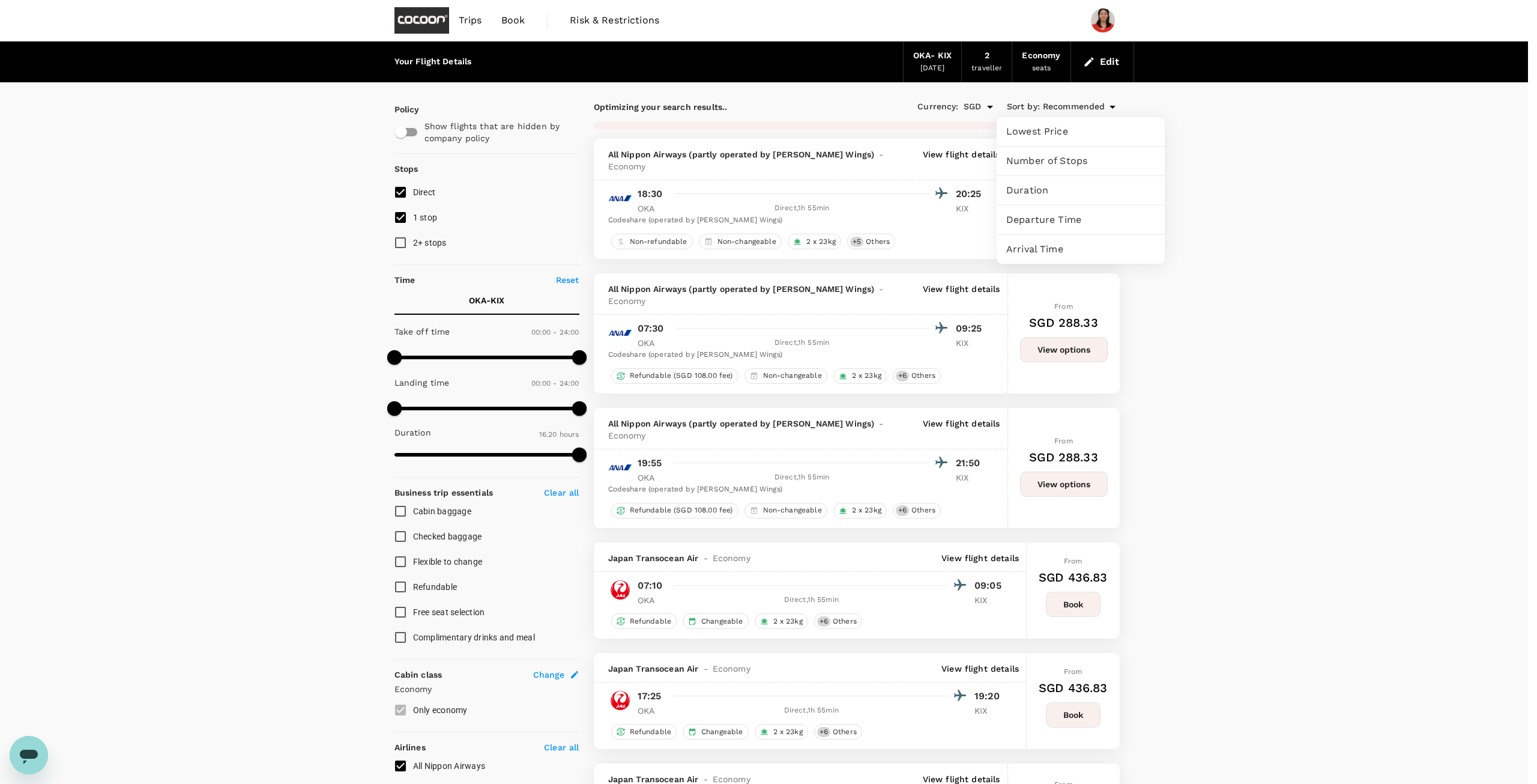
click at [1291, 154] on div at bounding box center [768, 392] width 1537 height 784
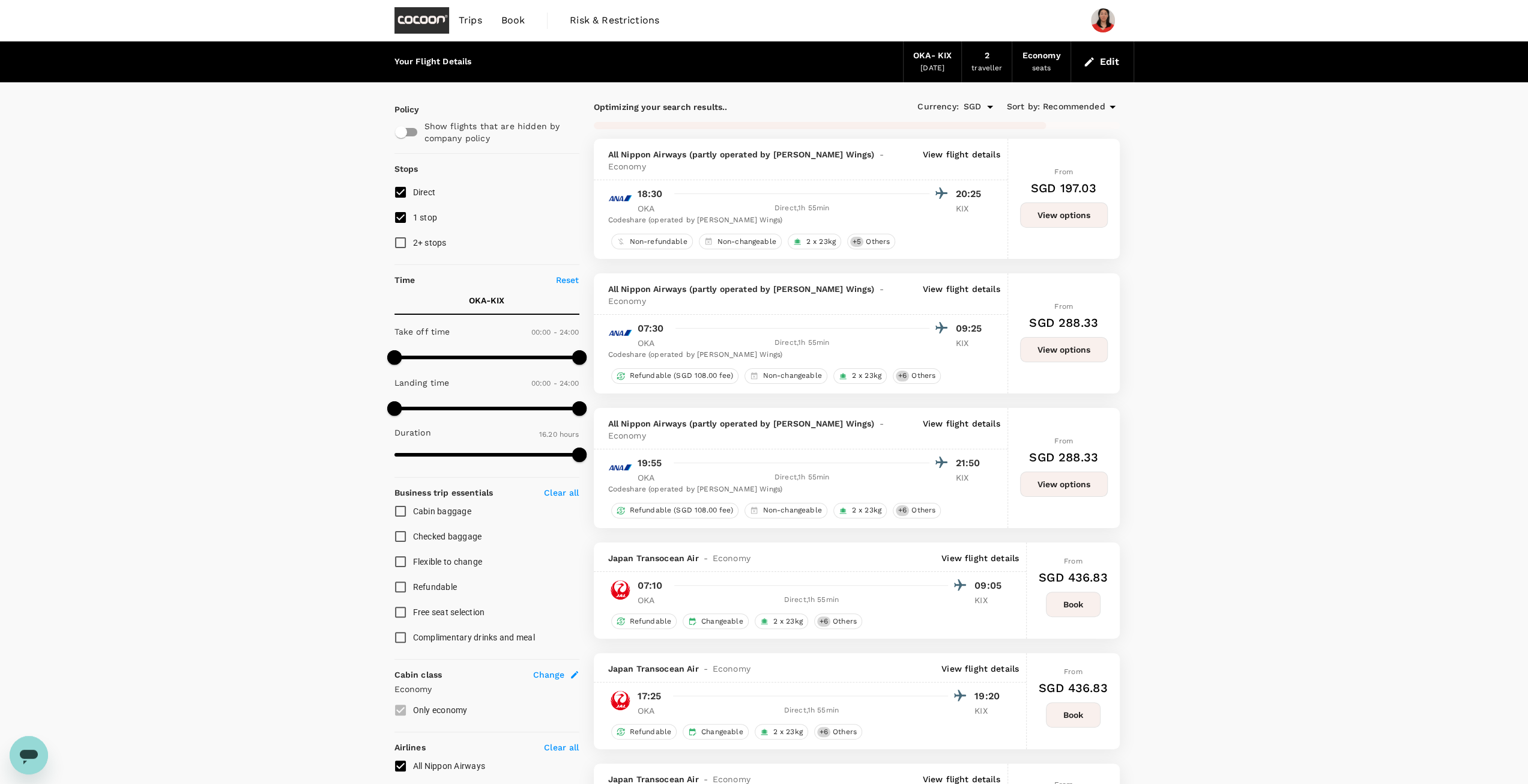
click at [1078, 110] on span "Recommended" at bounding box center [1074, 106] width 62 height 13
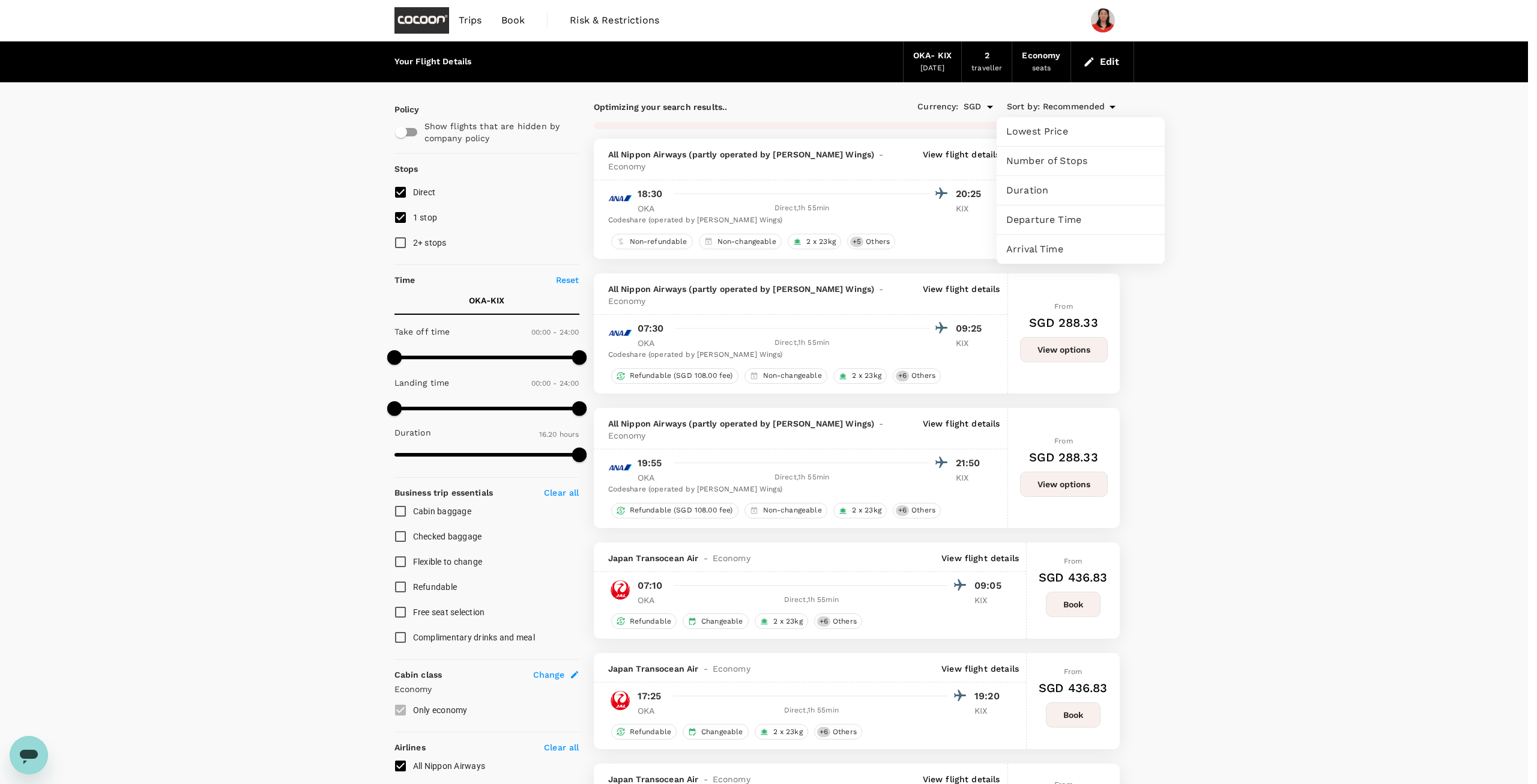
click at [1060, 162] on span "Number of Stops" at bounding box center [1080, 161] width 149 height 14
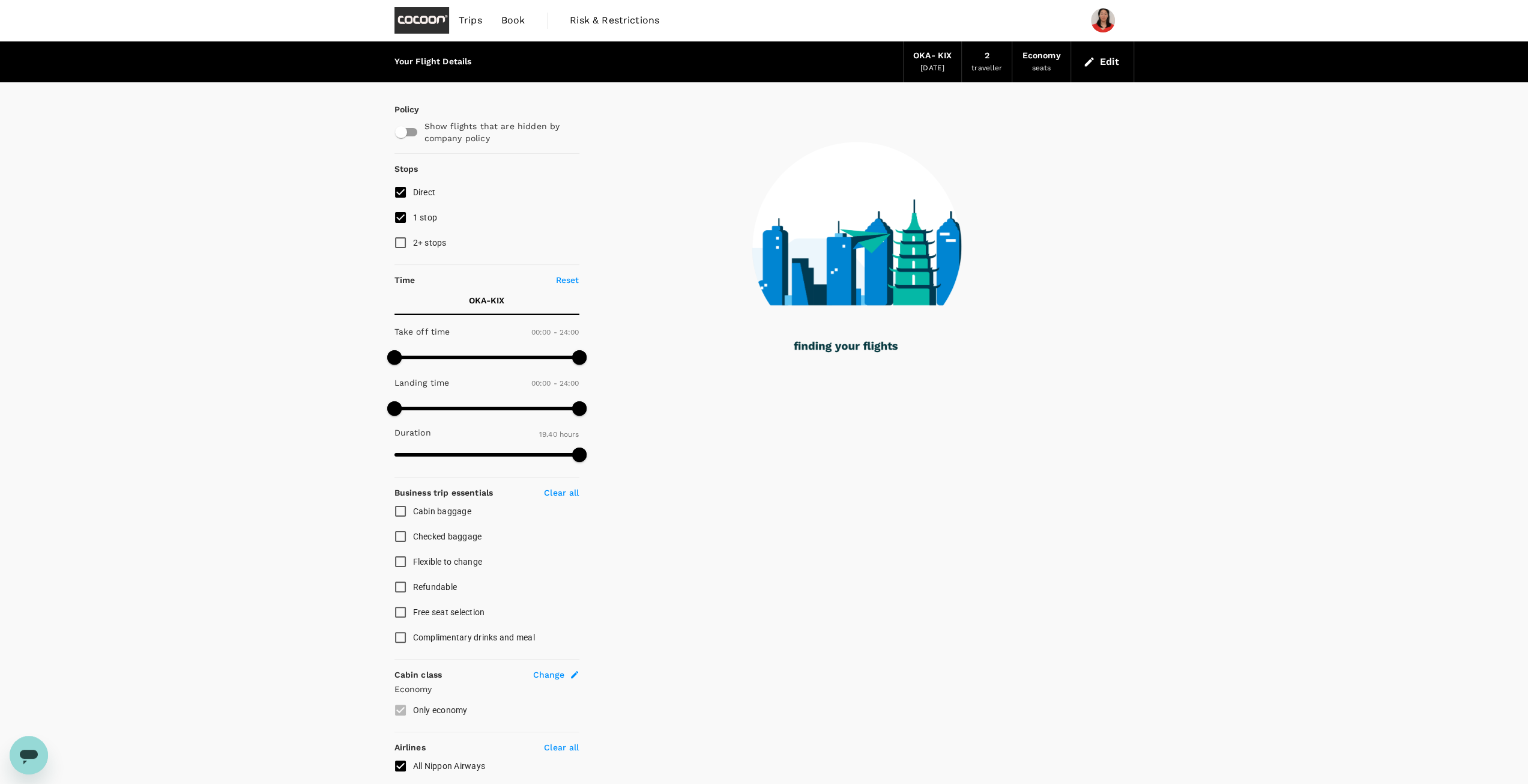
type input "1180"
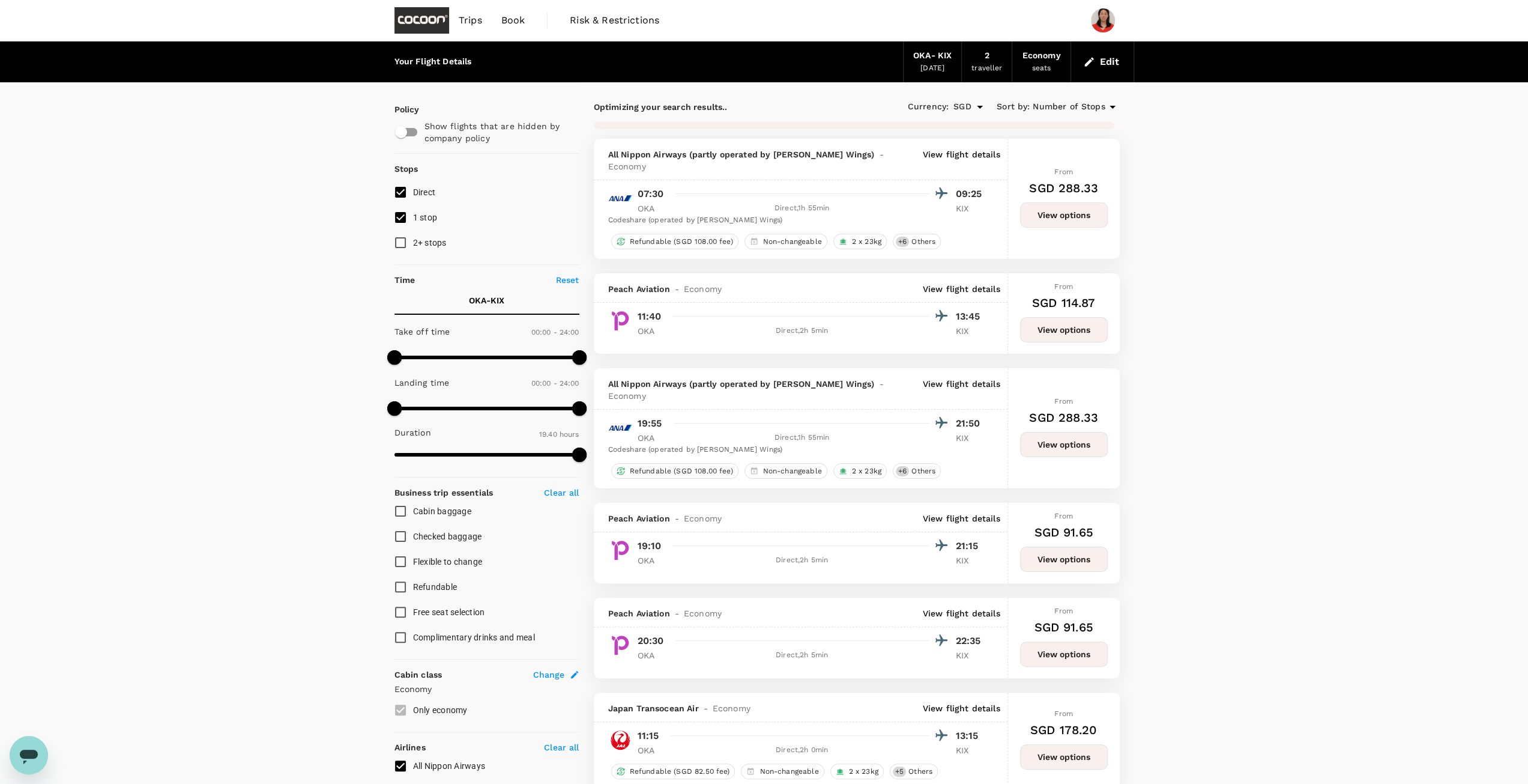
click at [1100, 105] on span "Number of Stops" at bounding box center [1069, 106] width 72 height 13
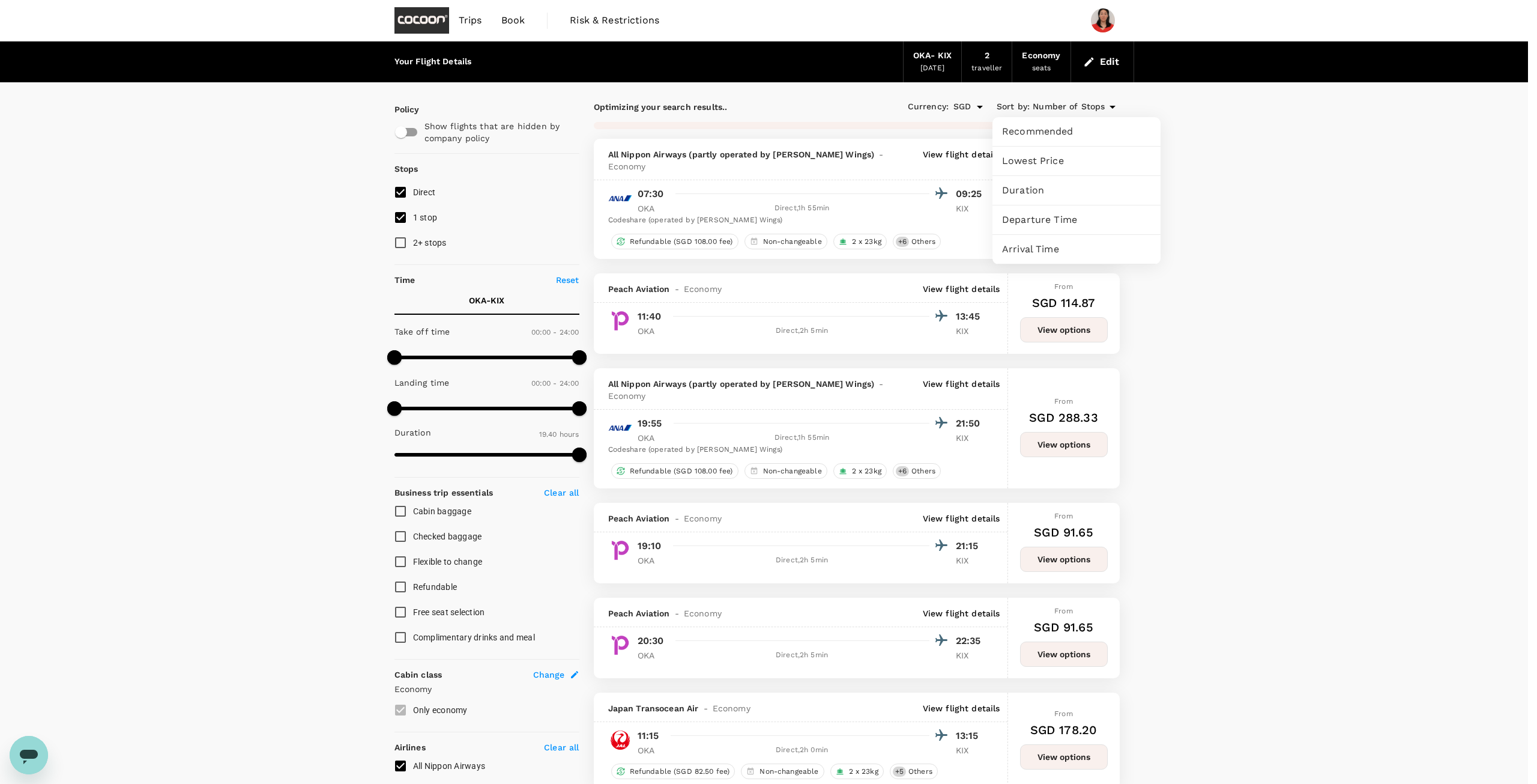
click at [1046, 161] on span "Lowest Price" at bounding box center [1077, 161] width 149 height 14
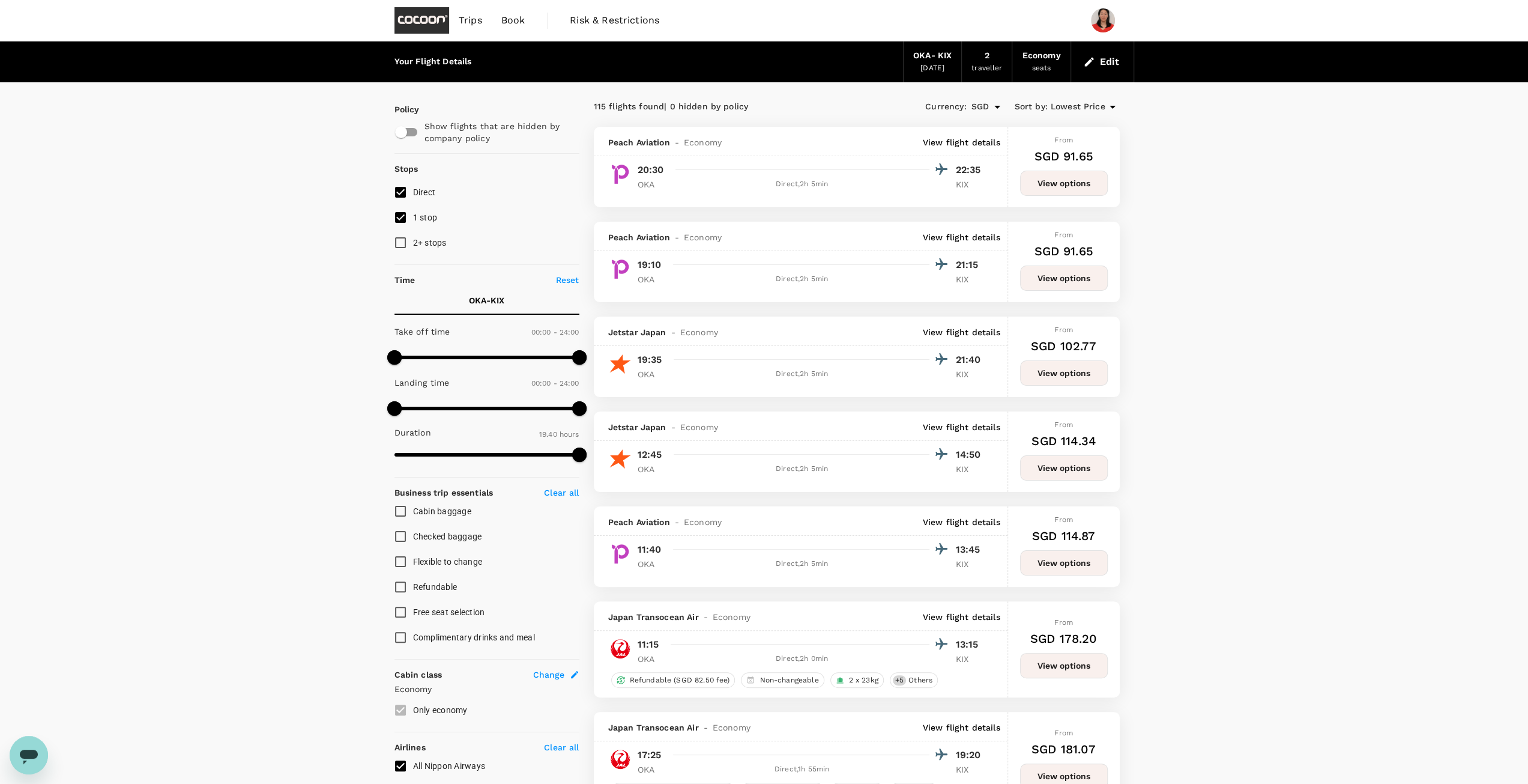
click at [1106, 110] on icon at bounding box center [1112, 107] width 14 height 14
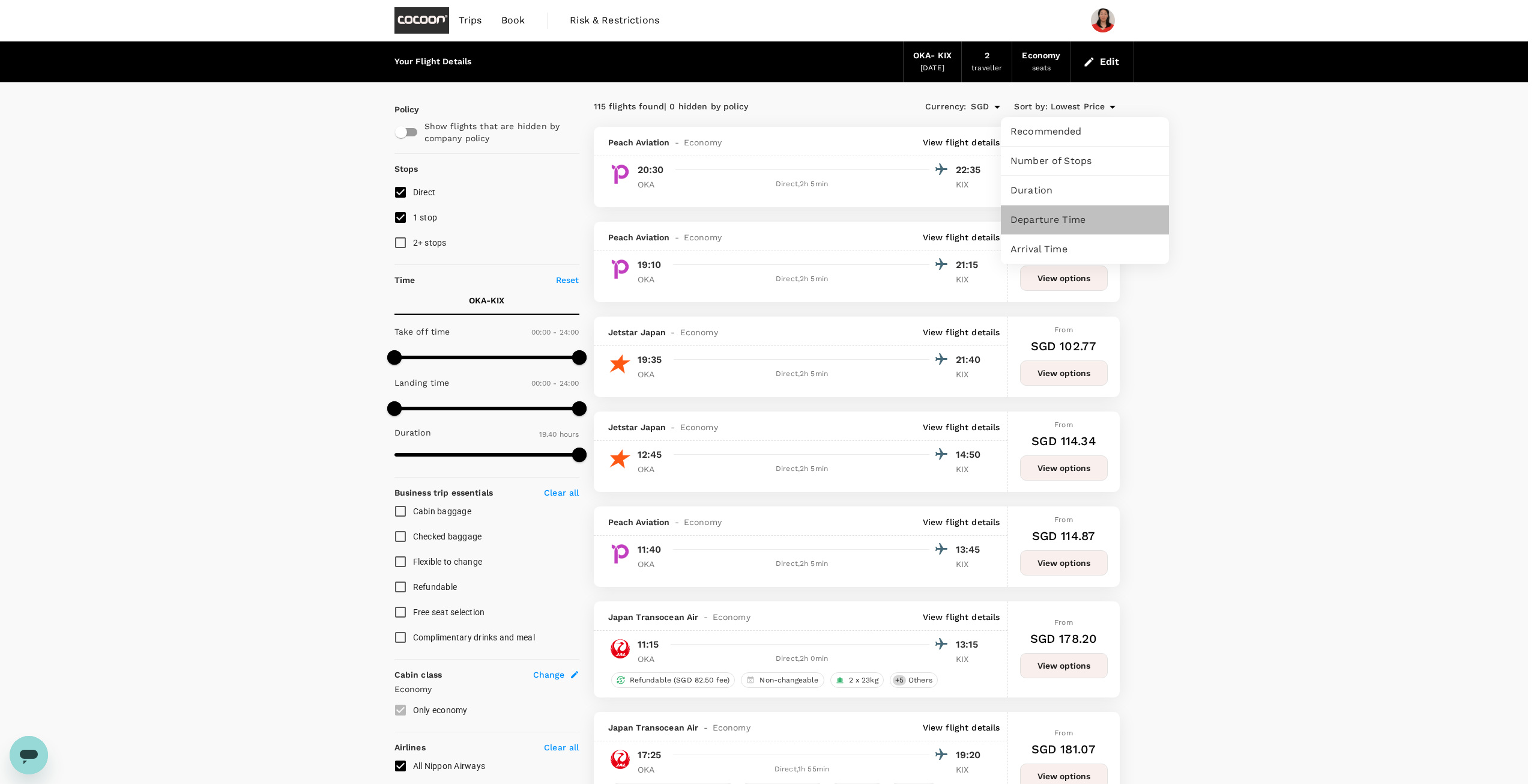
click at [1054, 213] on span "Departure Time" at bounding box center [1085, 219] width 149 height 14
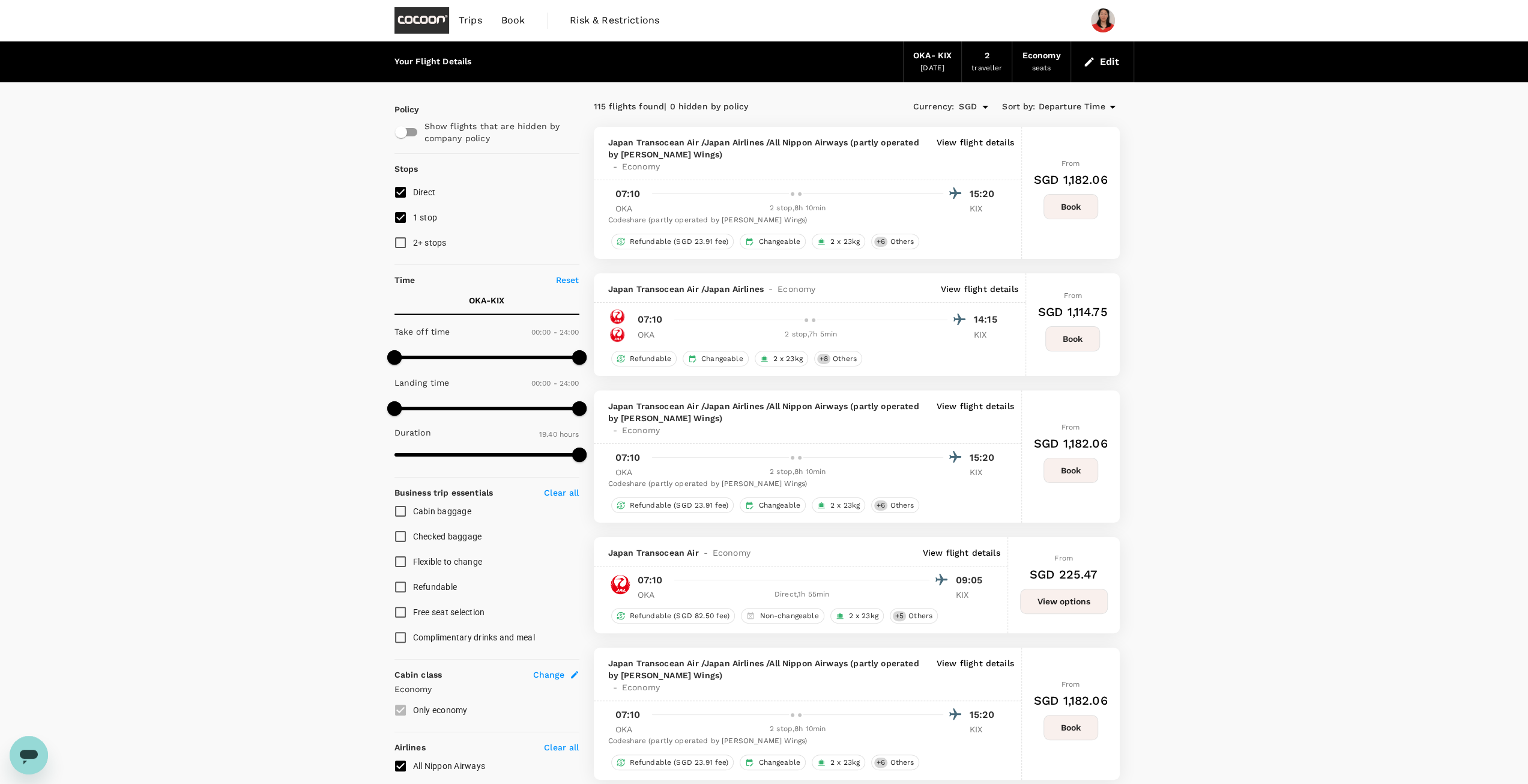
click at [405, 221] on input "1 stop" at bounding box center [401, 218] width 25 height 25
checkbox input "false"
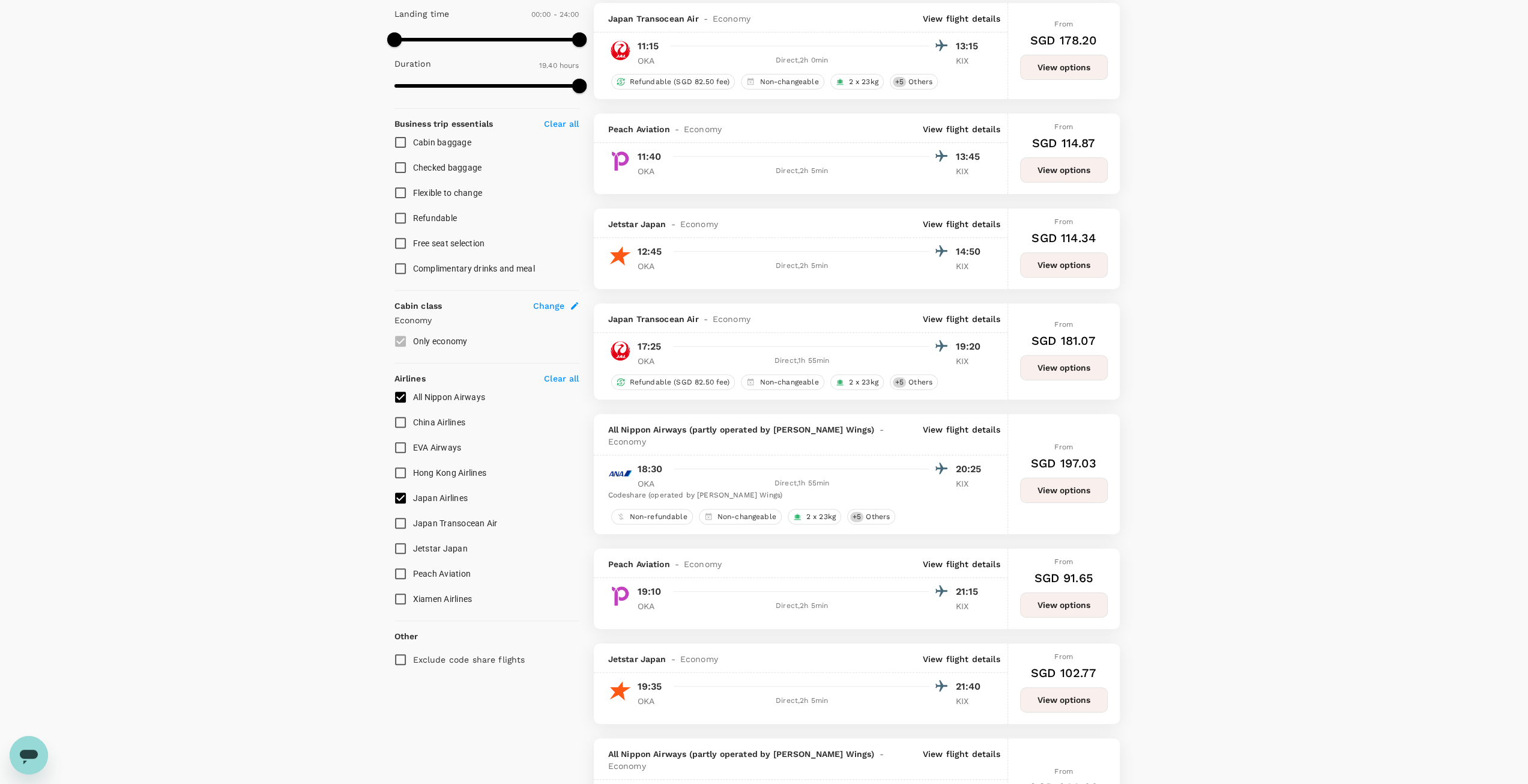
scroll to position [240, 0]
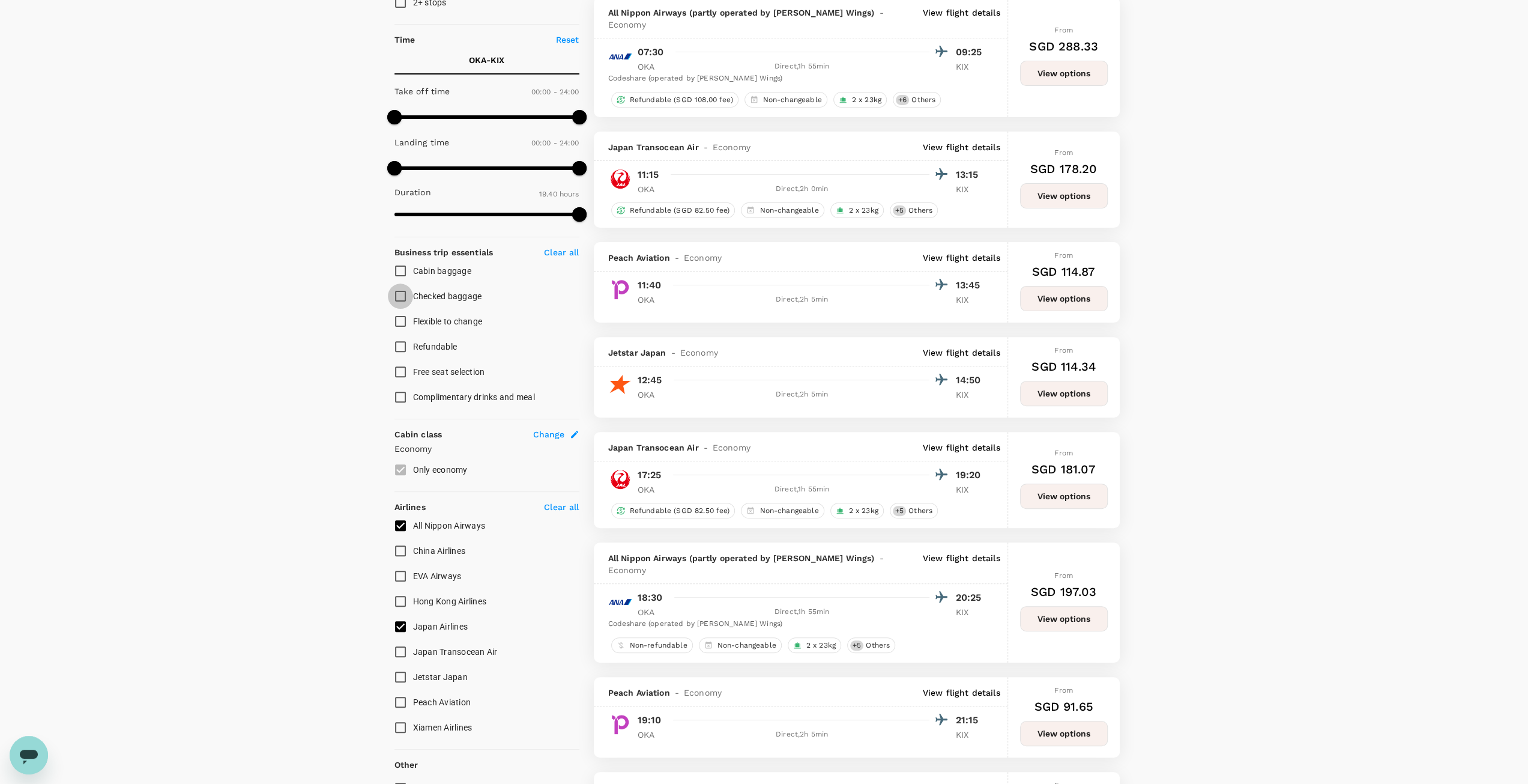
click at [398, 301] on input "Checked baggage" at bounding box center [401, 296] width 25 height 25
checkbox input "true"
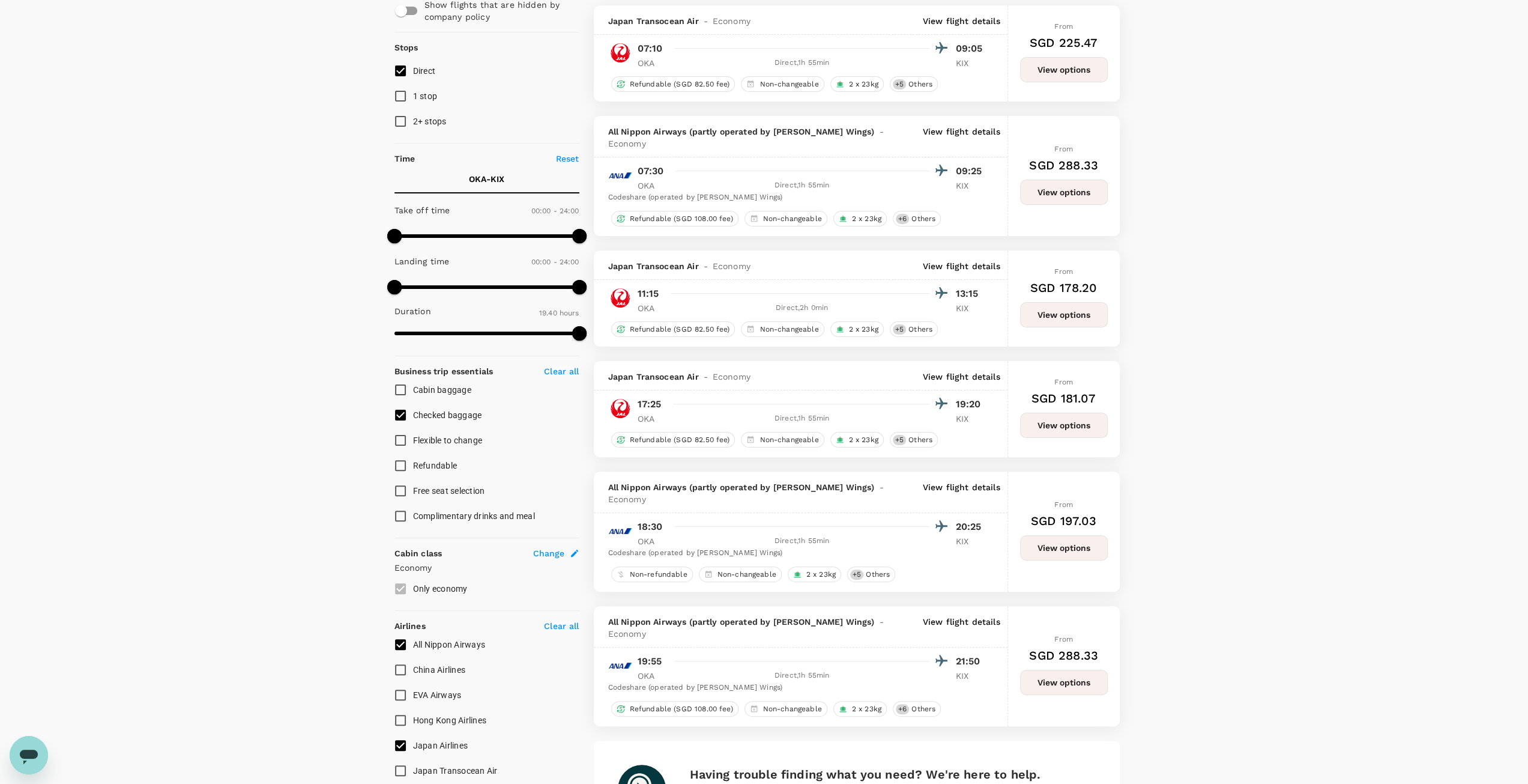
scroll to position [65, 0]
